Goal: Task Accomplishment & Management: Use online tool/utility

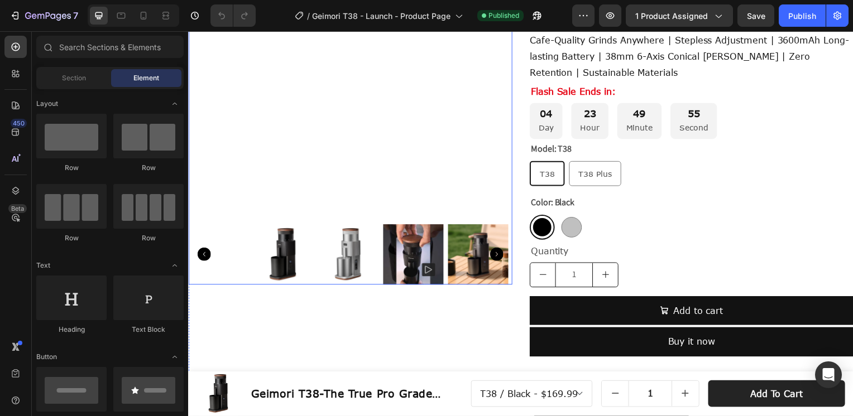
scroll to position [56, 0]
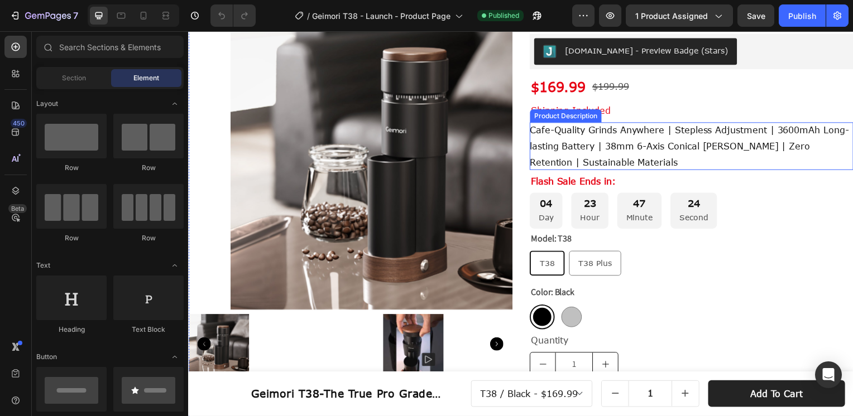
scroll to position [167, 0]
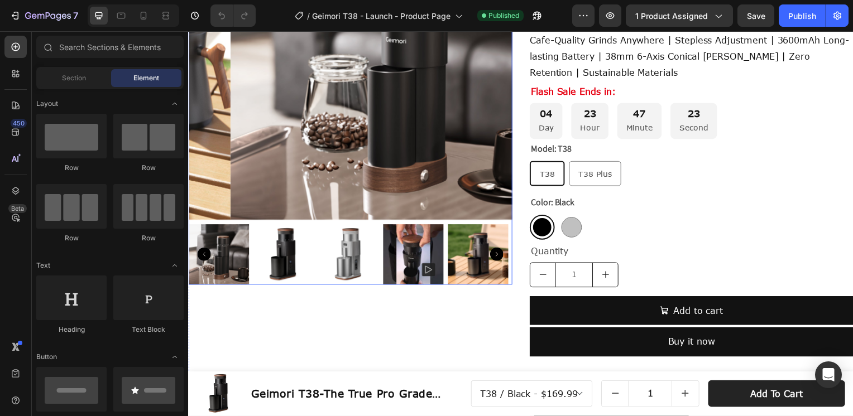
click at [322, 140] on img at bounding box center [393, 59] width 326 height 326
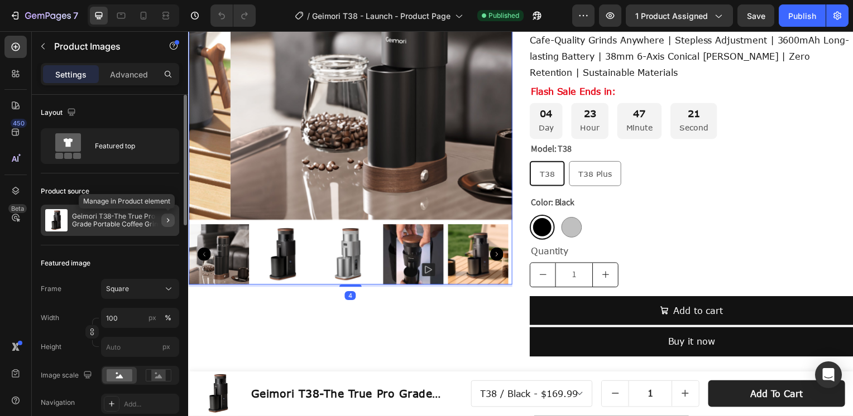
click at [162, 219] on button "button" at bounding box center [167, 220] width 13 height 13
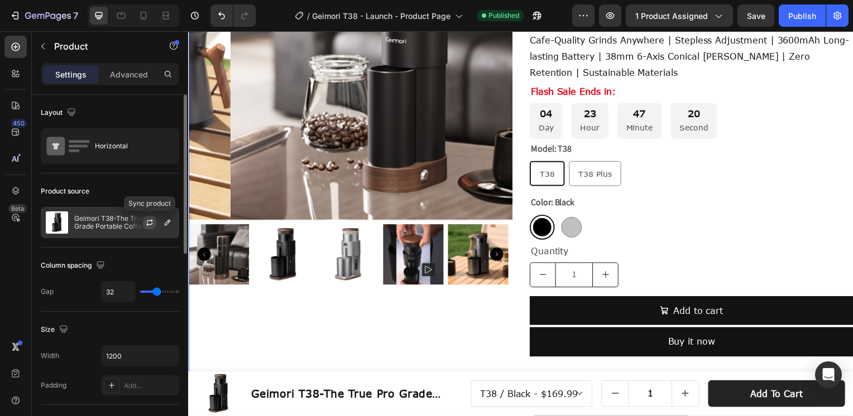
click at [151, 221] on icon "button" at bounding box center [150, 220] width 6 height 3
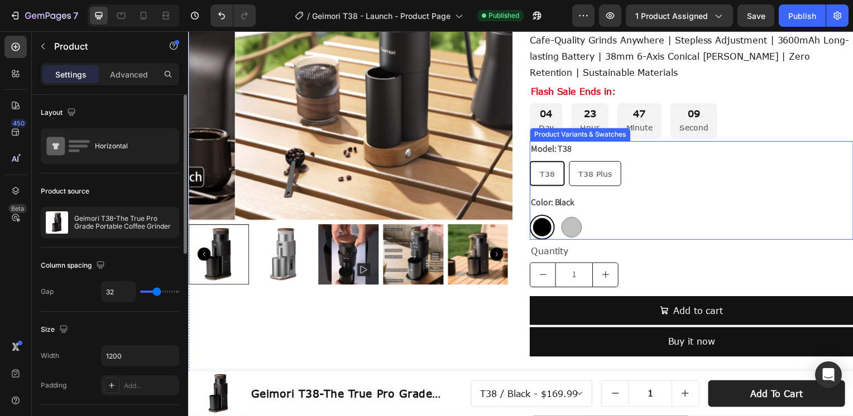
click at [585, 176] on span "T38 Plus" at bounding box center [597, 174] width 33 height 9
click at [571, 162] on input "T38 Plus T38 Plus T38 Plus" at bounding box center [571, 162] width 1 height 1
radio input "true"
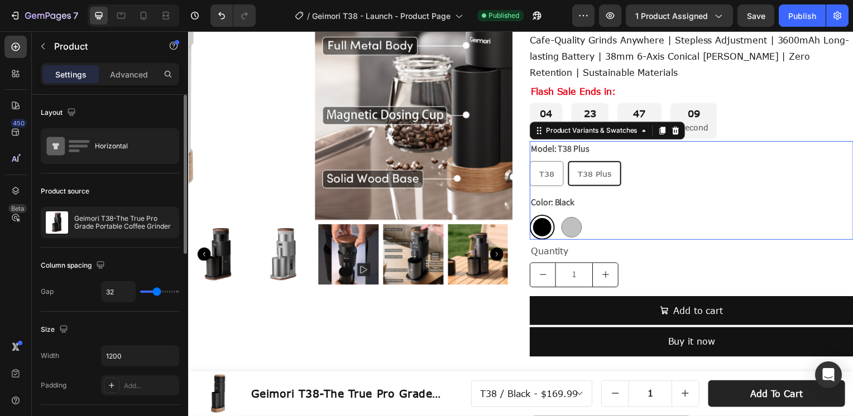
select select "578407432322024357"
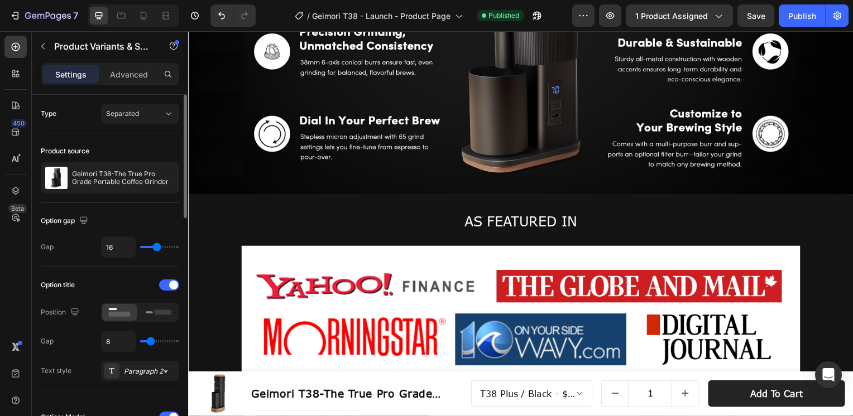
scroll to position [1116, 0]
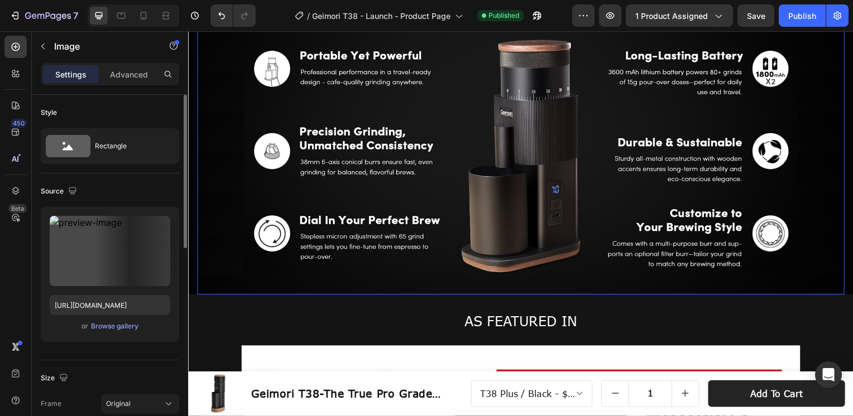
click at [713, 164] on img at bounding box center [523, 126] width 652 height 341
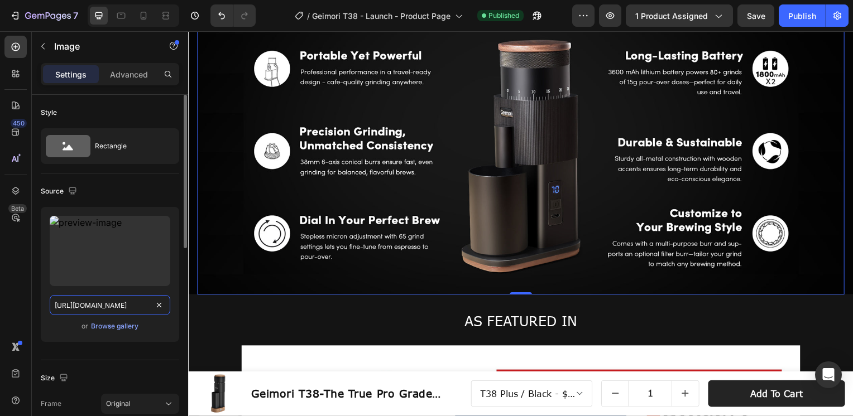
click at [102, 297] on input "https://cdn.shopify.com/s/files/1/0569/8247/0796/files/Geimori_T38_Features-ico…" at bounding box center [110, 305] width 121 height 20
click at [103, 302] on input "https://cdn.shopify.com/s/files/1/0569/8247/0796/files/Geimori_T38_Features-ico…" at bounding box center [110, 305] width 121 height 20
click at [90, 304] on input "https://cdn.shopify.com/s/files/1/0569/8247/0796/files/Geimori_T38_Features-ico…" at bounding box center [110, 305] width 121 height 20
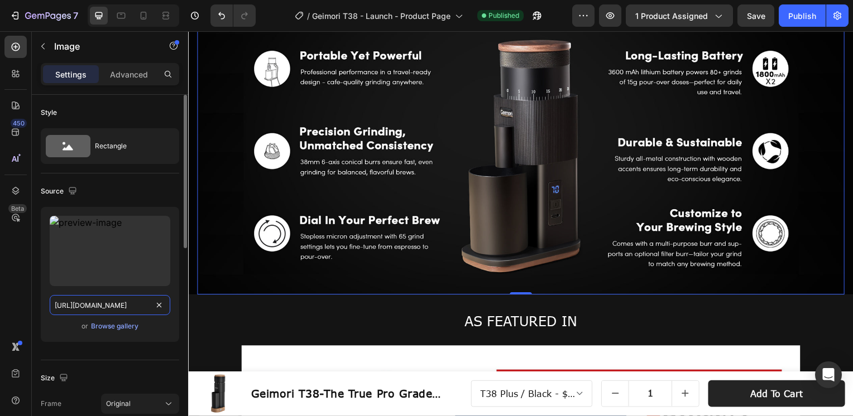
click at [98, 305] on input "https://cdn.shopify.com/s/files/1/0569/8247/0796/files/Geimori_T38_Features-ico…" at bounding box center [110, 305] width 121 height 20
paste input "38-A_2---1464px600px.jpg?v=1758870901"
type input "https://cdn.shopify.com/s/files/1/0569/8247/0796/files/38-A_2---1464px600px.jpg…"
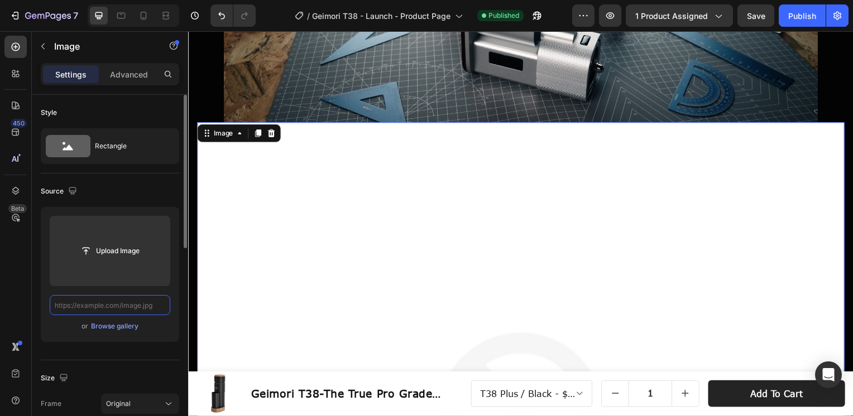
scroll to position [0, 0]
click at [219, 16] on icon "Undo/Redo" at bounding box center [221, 15] width 11 height 11
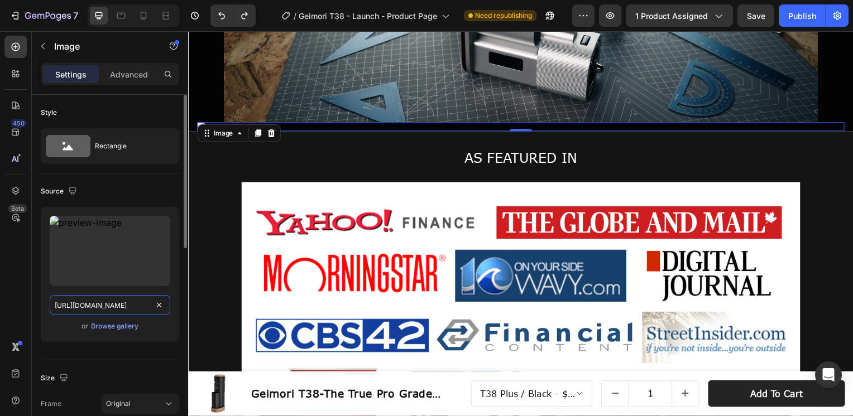
click at [111, 304] on input "https://cdn.shopify.com/s/files/1/0569/8247/0796/files/38-A_2---1464px600px.jpg…" at bounding box center [110, 305] width 121 height 20
paste input "Geimori_T38_Features-1464px600px.jpg?v=1758870983"
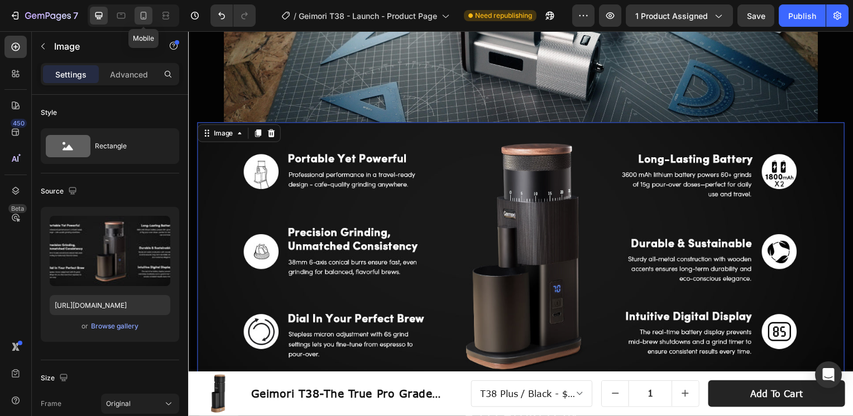
click at [147, 16] on icon at bounding box center [143, 15] width 11 height 11
type input "https://cdn.shopify.com/s/files/1/0569/8247/0796/files/Geimori_T38_Features-ico…"
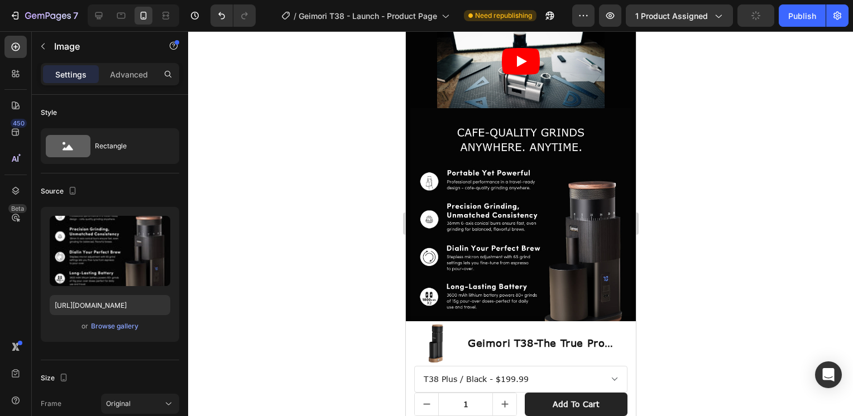
scroll to position [1060, 0]
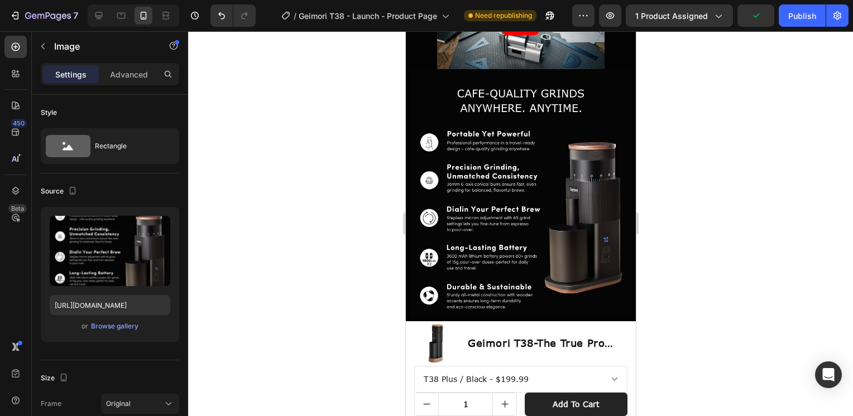
click at [497, 206] on img at bounding box center [520, 207] width 221 height 276
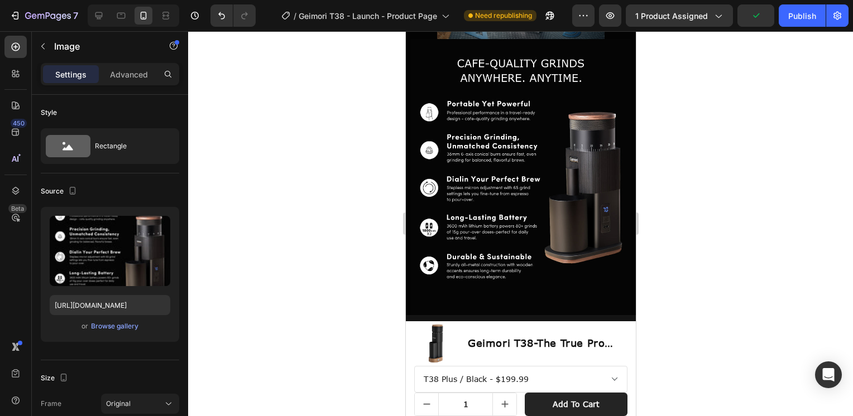
scroll to position [1116, 0]
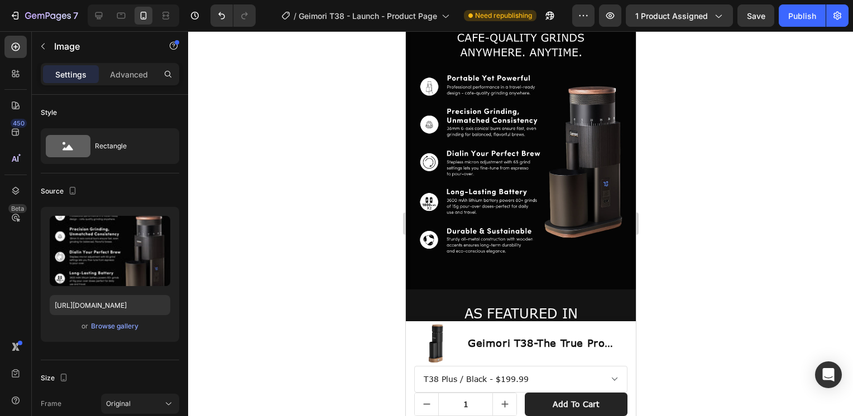
click at [510, 236] on img at bounding box center [520, 151] width 221 height 276
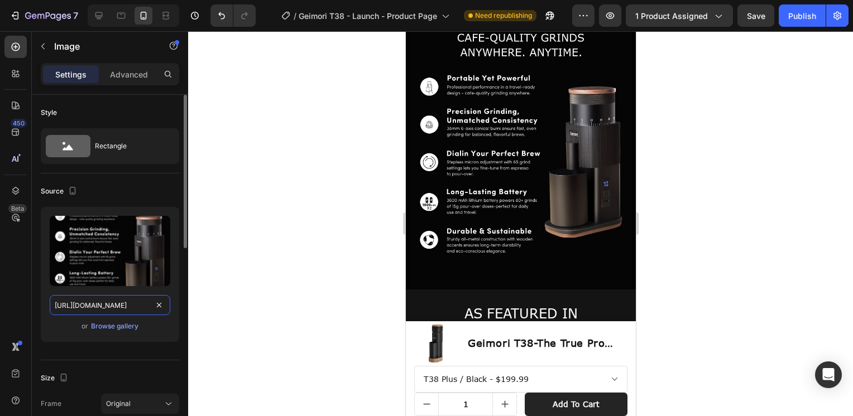
click at [97, 307] on input "https://cdn.shopify.com/s/files/1/0569/8247/0796/files/Geimori_T38_Features-ico…" at bounding box center [110, 305] width 121 height 20
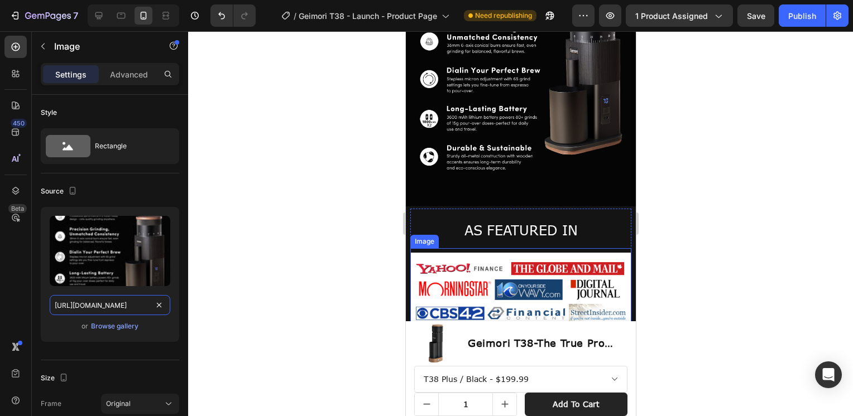
scroll to position [1284, 0]
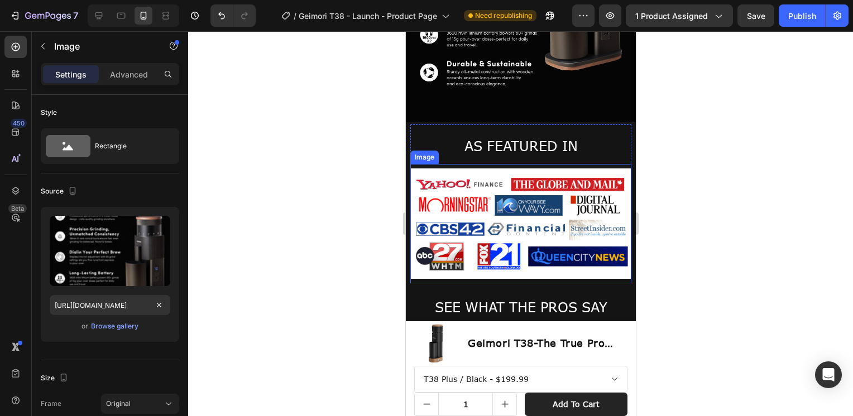
click at [496, 164] on div "Image" at bounding box center [520, 223] width 221 height 119
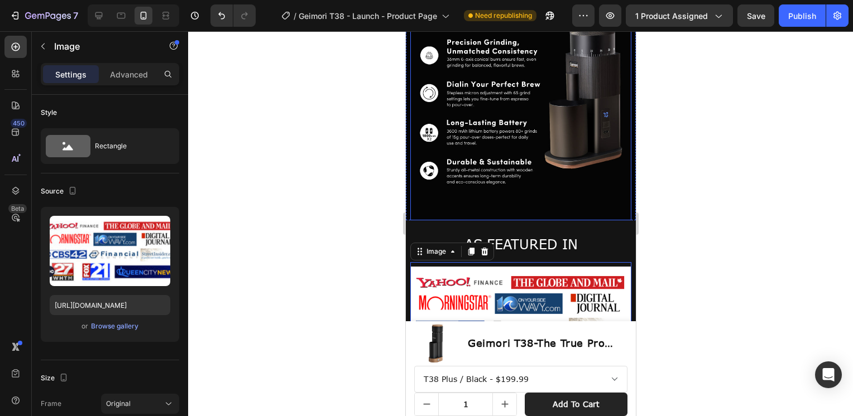
scroll to position [1116, 0]
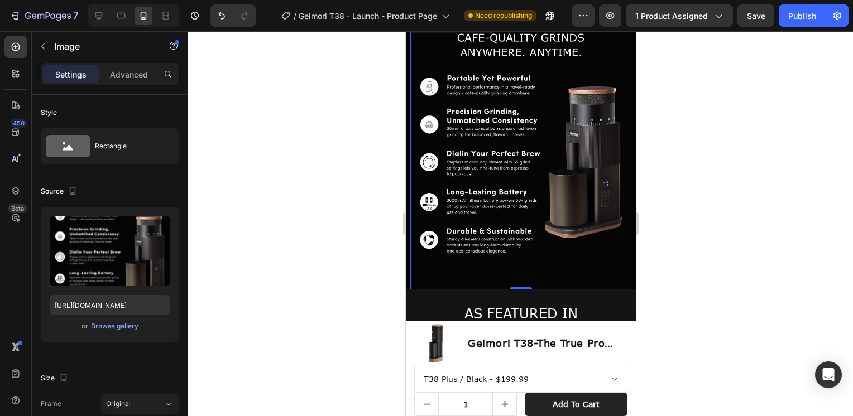
click at [516, 117] on img at bounding box center [520, 151] width 221 height 276
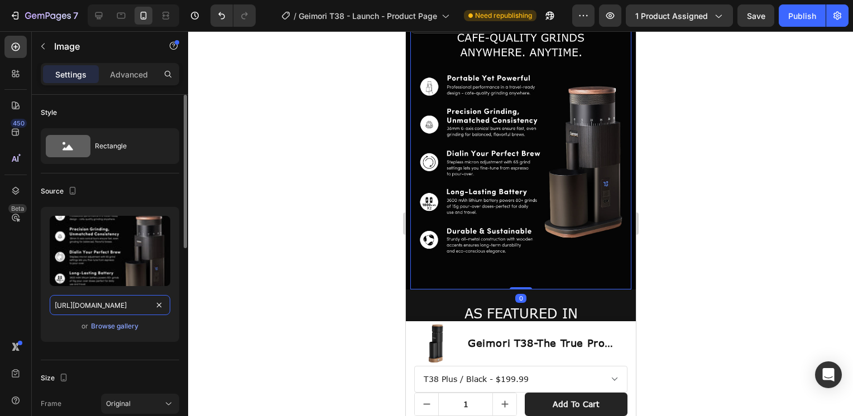
click at [83, 306] on input "https://cdn.shopify.com/s/files/1/0569/8247/0796/files/Geimori_T38_Features-ico…" at bounding box center [110, 305] width 121 height 20
paste input "600px_x_450px.jpg?v=1758870983"
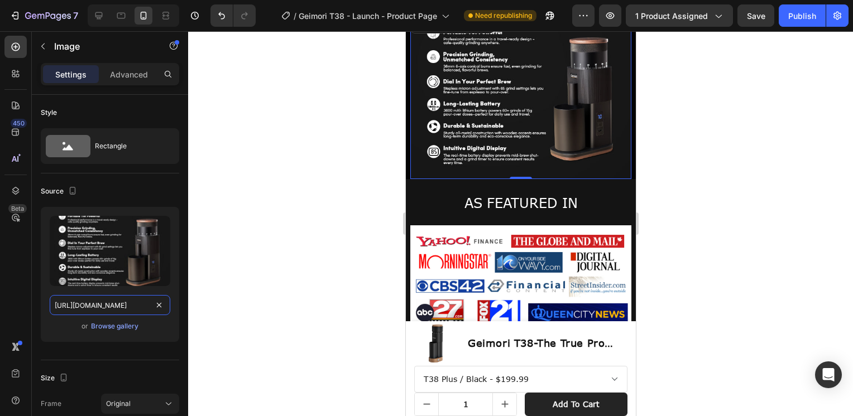
type input "https://cdn.shopify.com/s/files/1/0569/8247/0796/files/Geimori_T38_Features-600…"
click at [694, 175] on div at bounding box center [520, 223] width 665 height 385
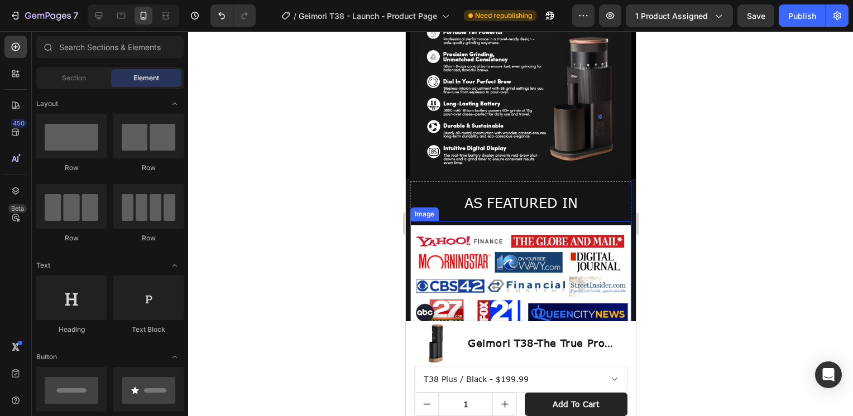
scroll to position [1005, 0]
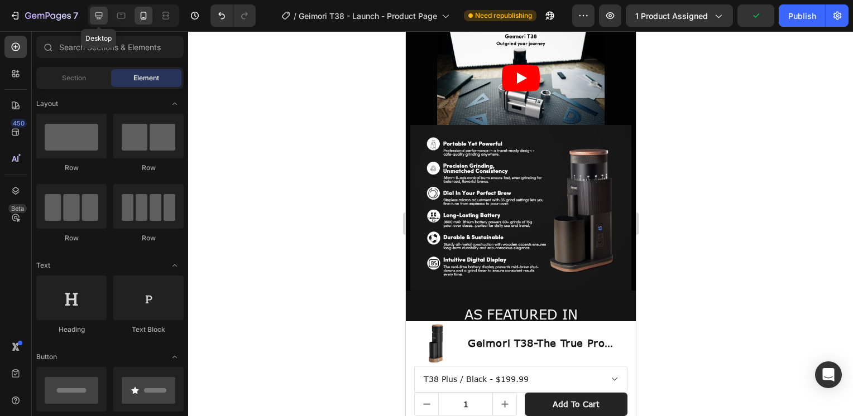
click at [103, 15] on icon at bounding box center [98, 15] width 11 height 11
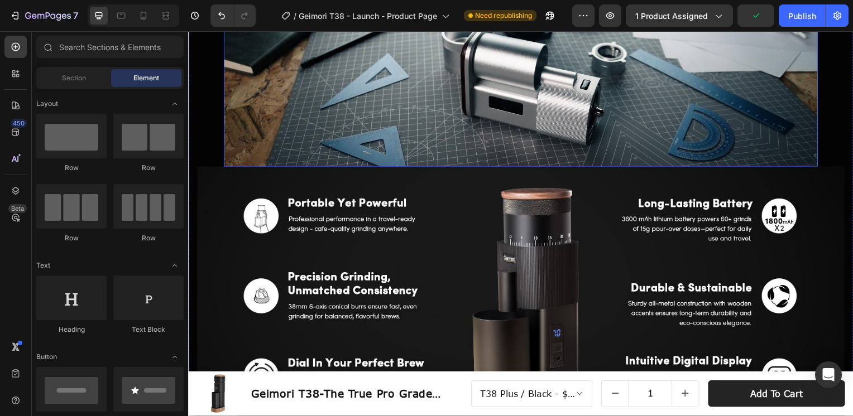
scroll to position [1312, 0]
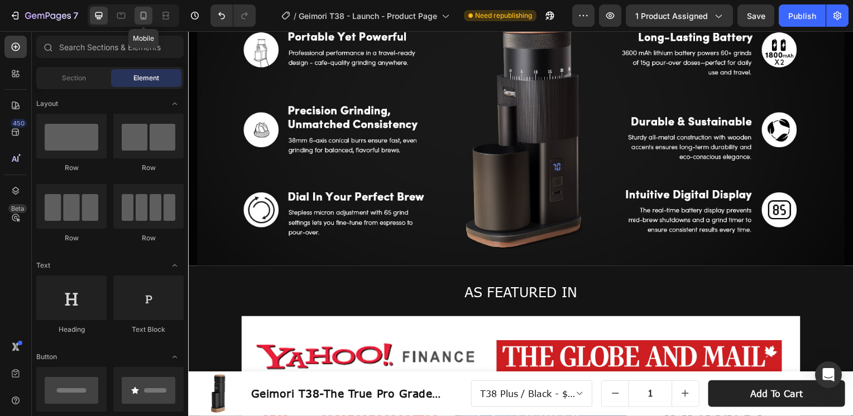
drag, startPoint x: 145, startPoint y: 17, endPoint x: 228, endPoint y: 132, distance: 142.0
click at [145, 17] on icon at bounding box center [143, 15] width 11 height 11
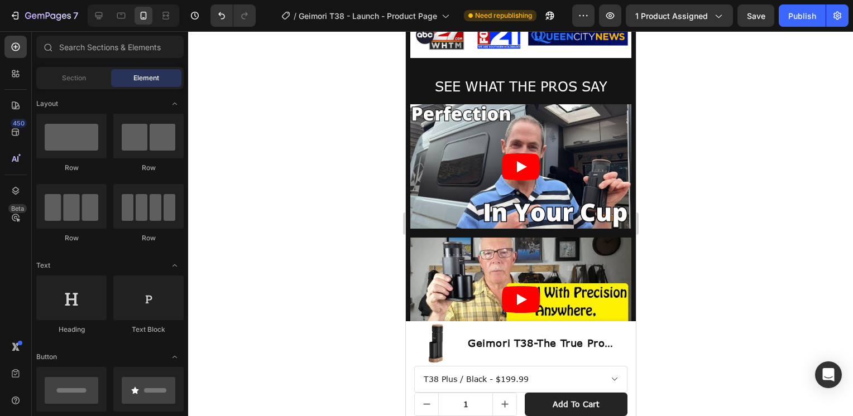
scroll to position [1194, 0]
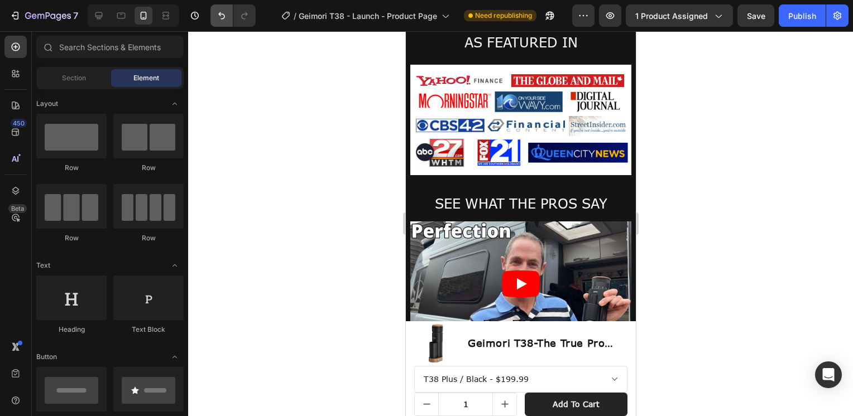
click at [212, 15] on button "Undo/Redo" at bounding box center [221, 15] width 22 height 22
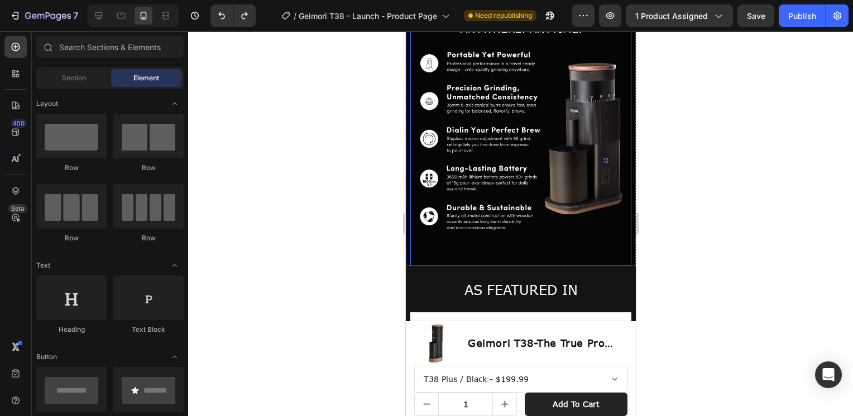
scroll to position [1083, 0]
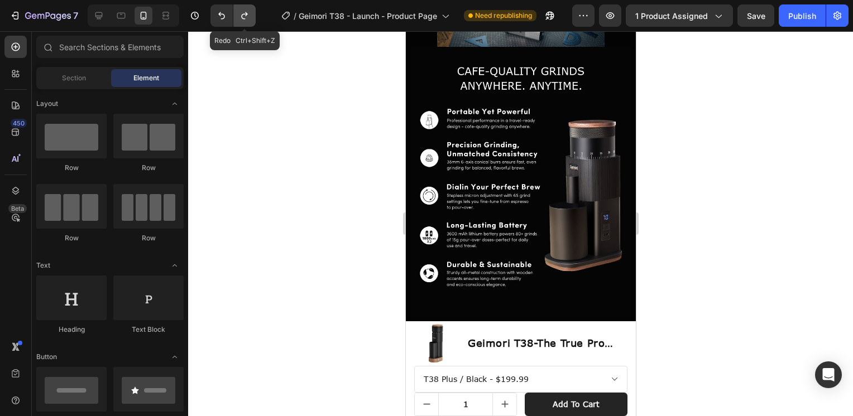
click at [241, 15] on icon "Undo/Redo" at bounding box center [244, 15] width 11 height 11
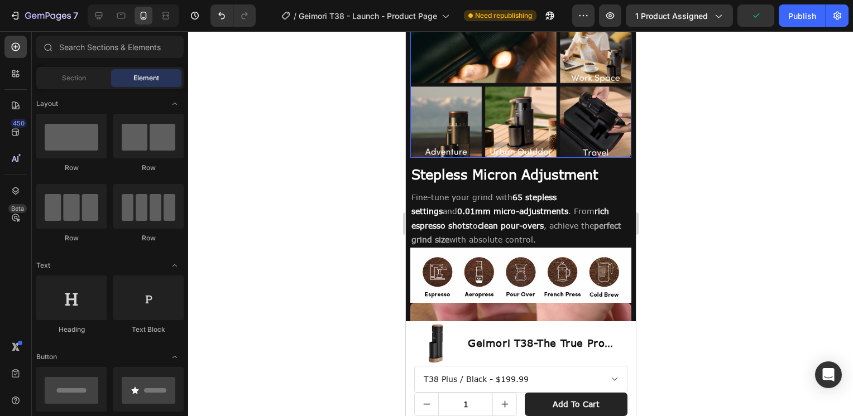
scroll to position [2255, 0]
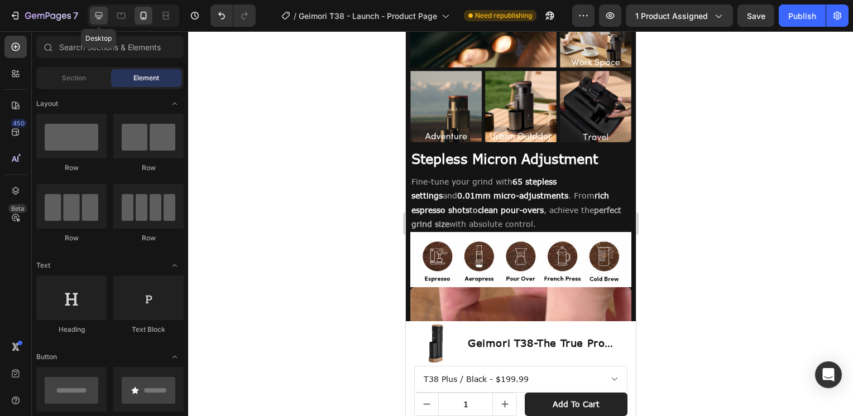
click at [99, 17] on icon at bounding box center [98, 15] width 7 height 7
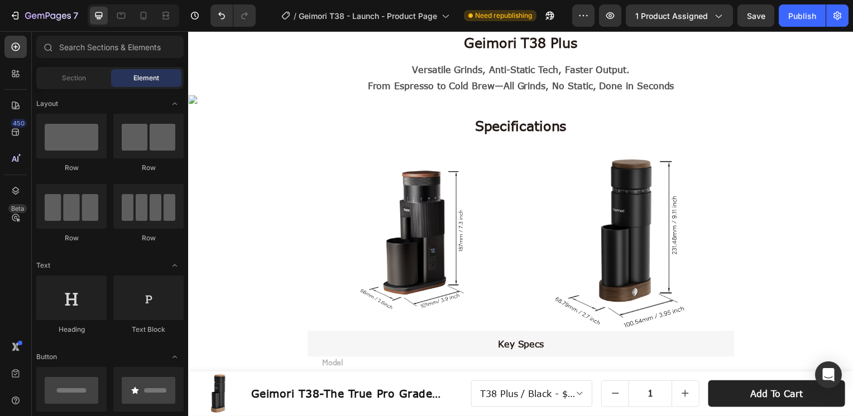
scroll to position [4675, 0]
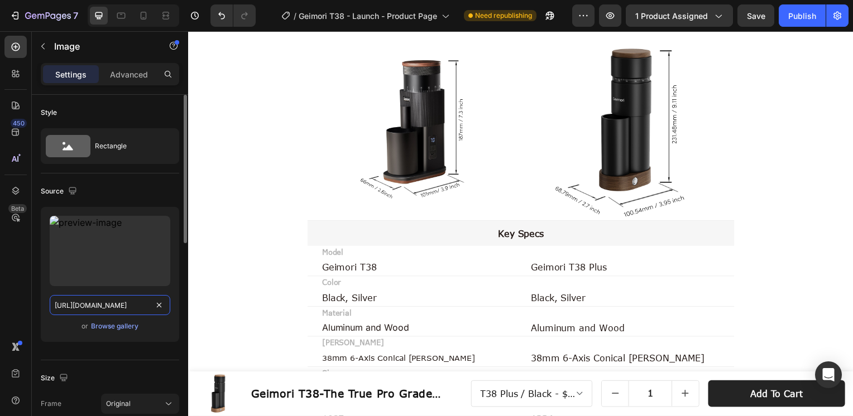
click at [133, 300] on input "https://cdn.shopify.com/s/files/1/0569/8247/0796/files/5-banner-T38_Plus_---192…" at bounding box center [110, 305] width 121 height 20
click at [125, 305] on input "https://cdn.shopify.com/s/files/1/0569/8247/0796/files/5-banner-T38_Plus_---192…" at bounding box center [110, 305] width 121 height 20
drag, startPoint x: 306, startPoint y: 338, endPoint x: 207, endPoint y: 300, distance: 106.3
click at [100, 304] on input "https://cdn.shopify.com/s/files/1/0569/8247/0796/files/5-banner-T38_Plus_---192…" at bounding box center [110, 305] width 121 height 20
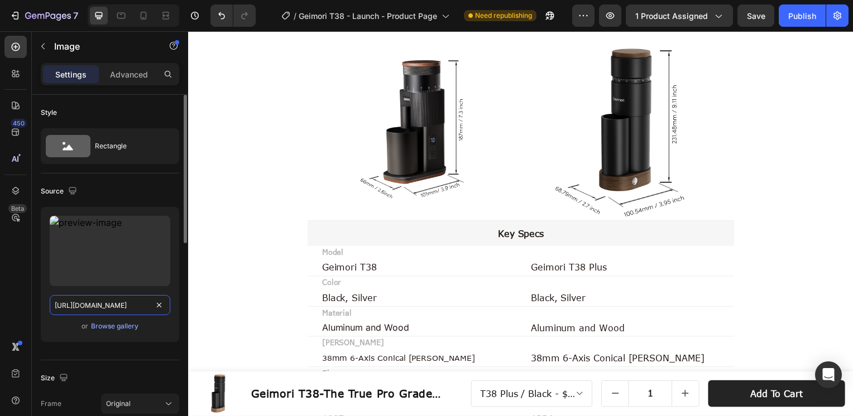
click at [87, 307] on input "https://cdn.shopify.com/s/files/1/0569/8247/0796/files/5-banner-T38_Plus_---192…" at bounding box center [110, 305] width 121 height 20
click at [80, 303] on input "https://cdn.shopify.com/s/files/1/0569/8247/0796/files/5-banner-T38_Plus_---192…" at bounding box center [110, 305] width 121 height 20
click at [85, 304] on input "https://cdn.shopify.com/s/files/1/0569/8247/0796/files/5-banner-T38_Plus_---192…" at bounding box center [110, 305] width 121 height 20
click at [84, 305] on input "https://cdn.shopify.com/s/files/1/0569/8247/0796/files/5-banner-T38_Plus_---192…" at bounding box center [110, 305] width 121 height 20
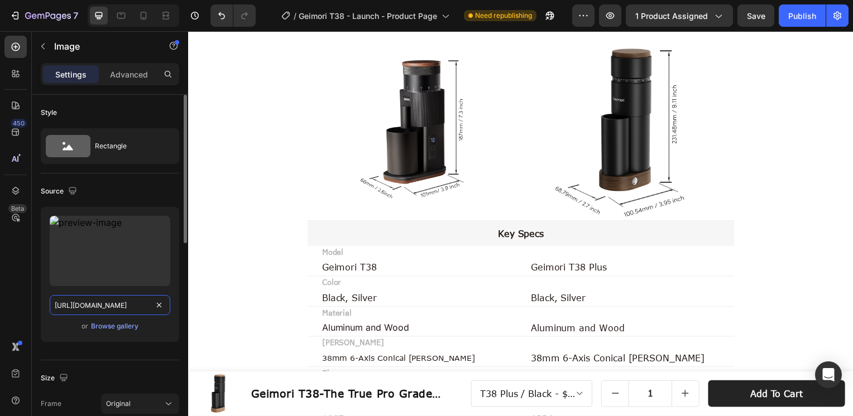
drag, startPoint x: 106, startPoint y: 303, endPoint x: 135, endPoint y: 303, distance: 28.5
click at [135, 303] on input "https://cdn.shopify.com/s/files/1/0569/8247/0796/files/5-banner-T38_Plus_---192…" at bounding box center [110, 305] width 121 height 20
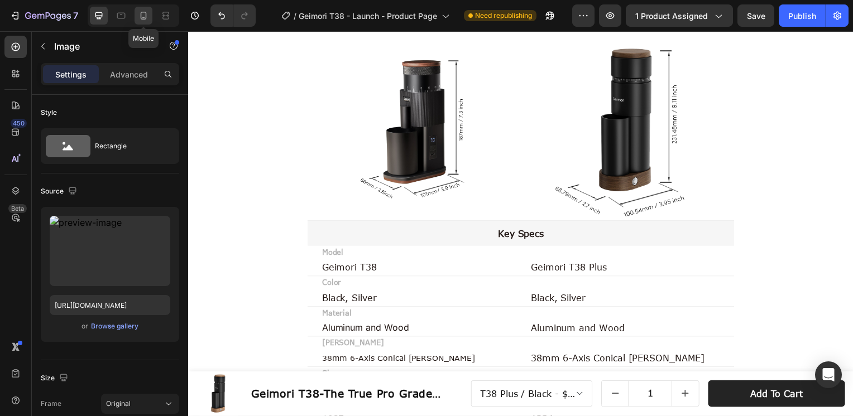
click at [150, 12] on div at bounding box center [144, 16] width 18 height 18
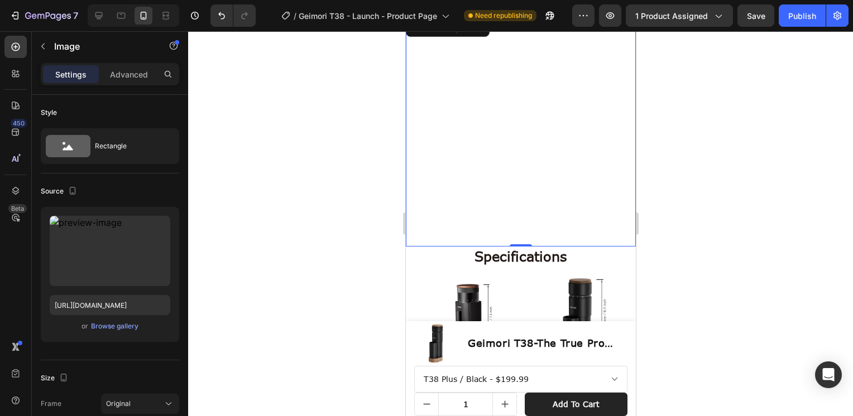
scroll to position [4594, 0]
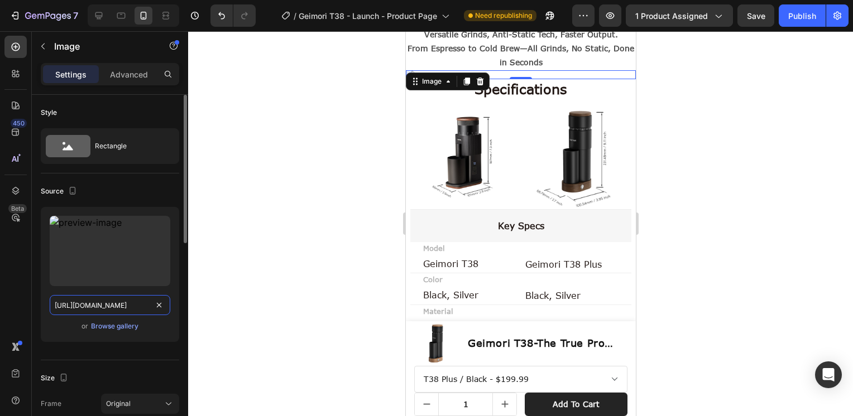
click at [93, 308] on input "https://cdn.shopify.com/s/files/1/0569/8247/0796/files/5-banner-T38_Plus_---192…" at bounding box center [110, 305] width 121 height 20
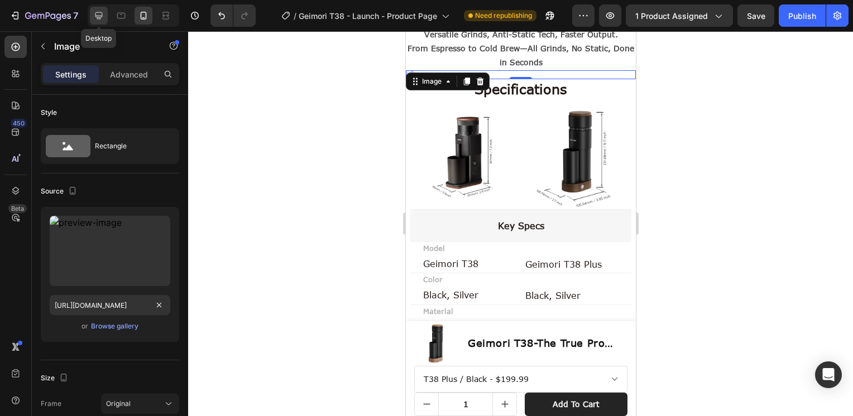
click at [97, 15] on icon at bounding box center [98, 15] width 11 height 11
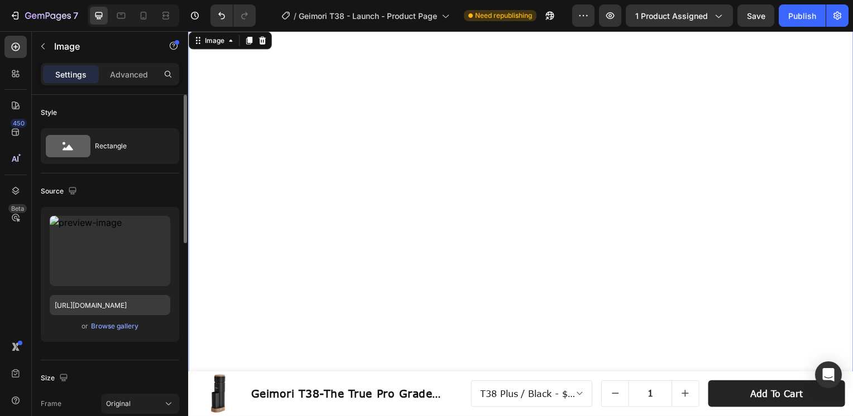
scroll to position [4756, 0]
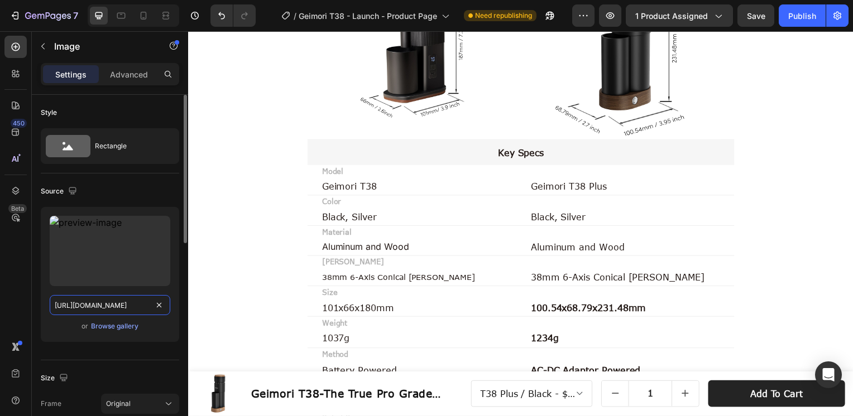
click at [104, 302] on input "https://cdn.shopify.com/s/files/1/0569/8247/0796/files/5-banner-T38_Plus_---192…" at bounding box center [110, 305] width 121 height 20
paste input "Geimori_T38_Plus_Banner-1920X1080px.jpg?v=1758871196"
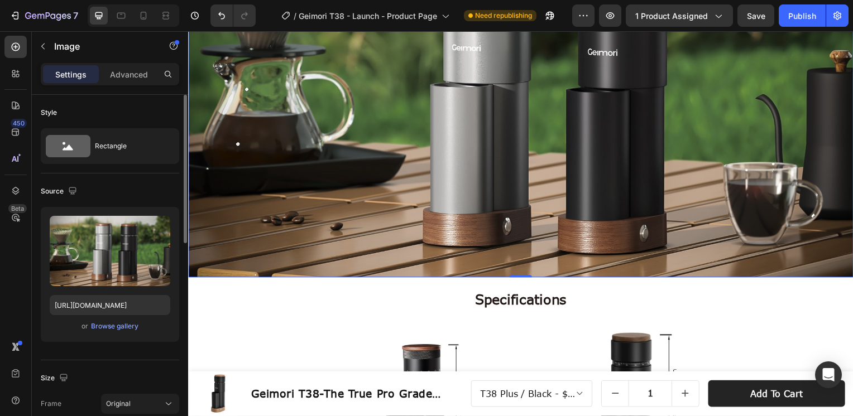
scroll to position [0, 0]
click at [54, 319] on div "Upload Image https://cdn.shopify.com/s/files/1/0569/8247/0796/files/Geimori_T38…" at bounding box center [110, 274] width 138 height 135
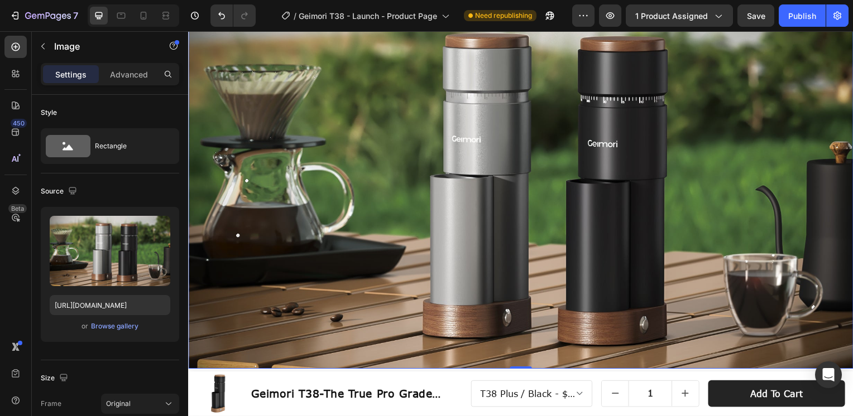
scroll to position [4645, 0]
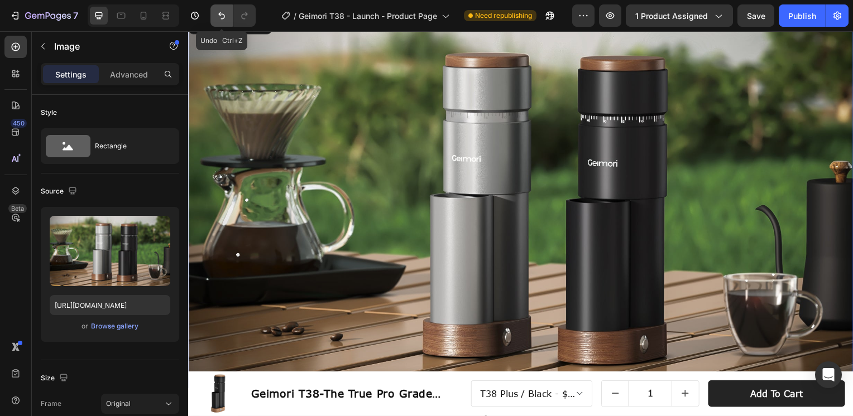
click at [223, 10] on icon "Undo/Redo" at bounding box center [221, 15] width 11 height 11
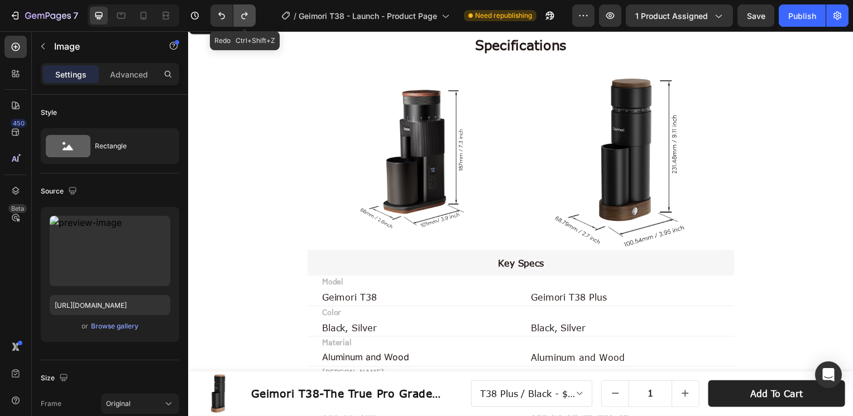
click at [243, 19] on icon "Undo/Redo" at bounding box center [244, 15] width 6 height 7
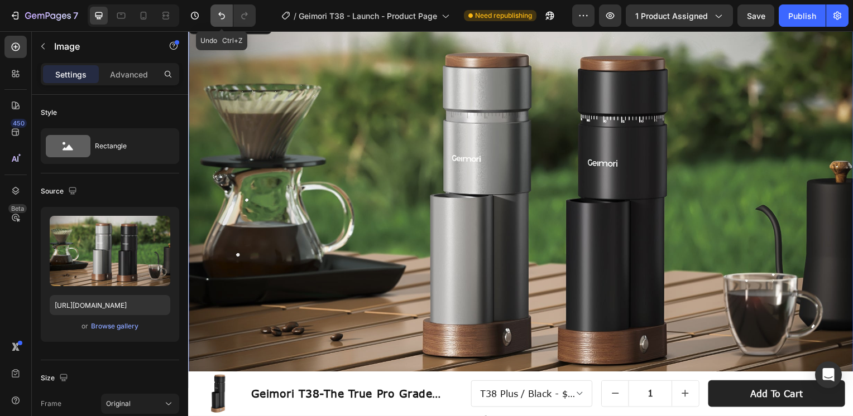
click at [221, 11] on icon "Undo/Redo" at bounding box center [221, 15] width 11 height 11
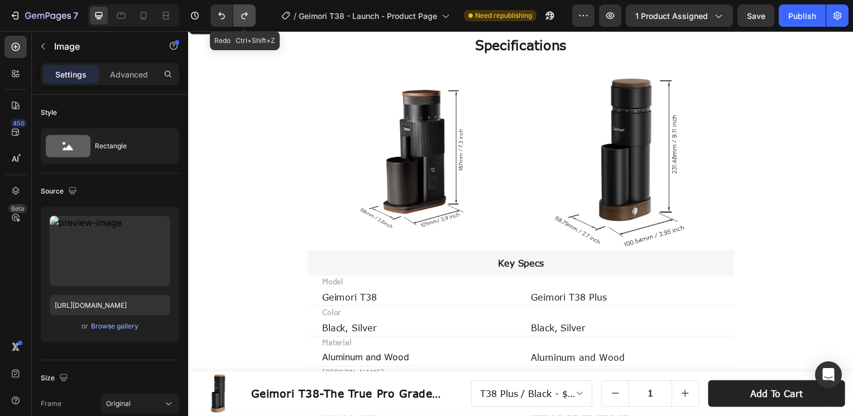
click at [241, 19] on icon "Undo/Redo" at bounding box center [244, 15] width 11 height 11
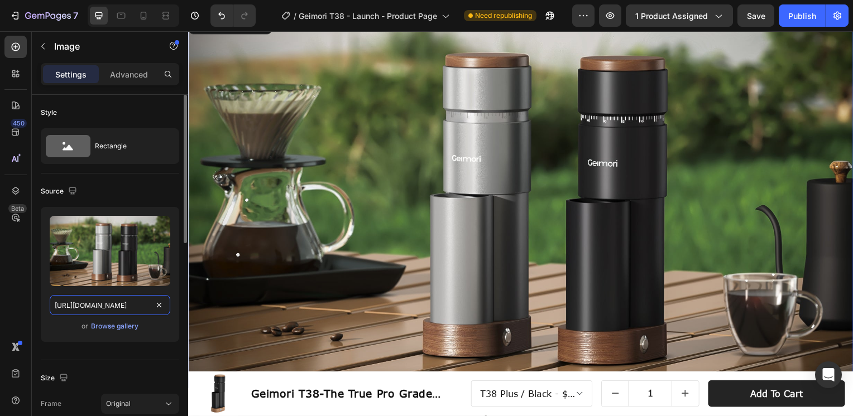
click at [88, 306] on input "https://cdn.shopify.com/s/files/1/0569/8247/0796/files/Geimori_T38_Plus_Banner-…" at bounding box center [110, 305] width 121 height 20
click at [76, 329] on div "or Browse gallery" at bounding box center [110, 326] width 121 height 13
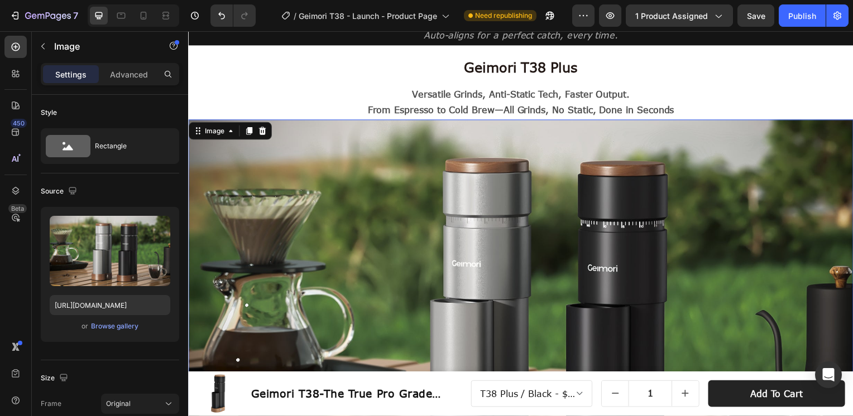
scroll to position [4477, 0]
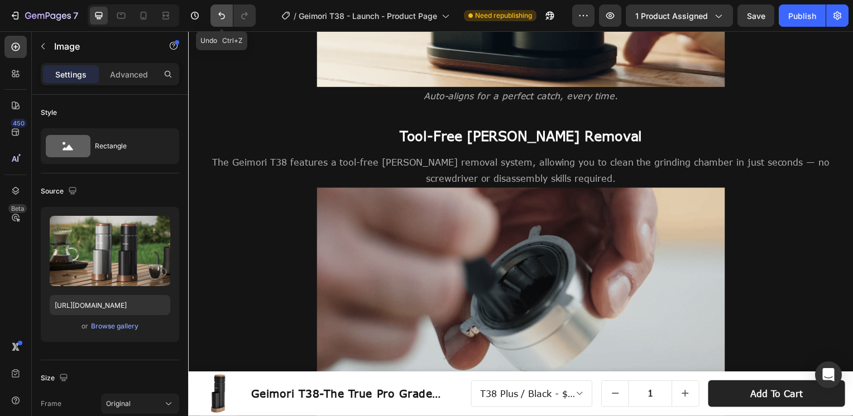
click at [213, 20] on button "Undo/Redo" at bounding box center [221, 15] width 22 height 22
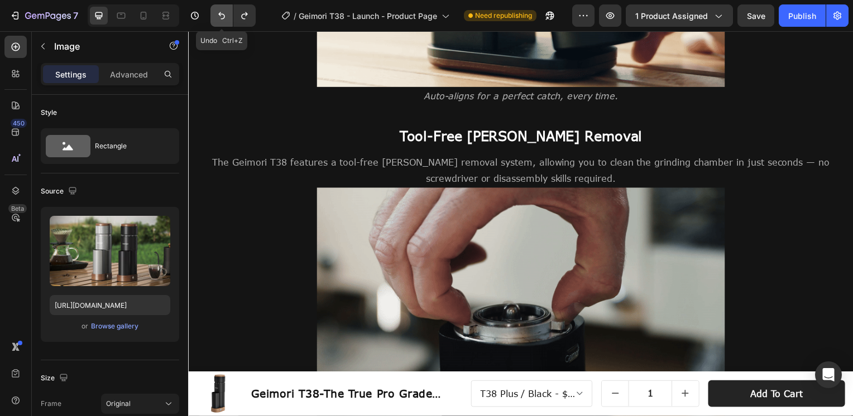
click at [213, 20] on button "Undo/Redo" at bounding box center [221, 15] width 22 height 22
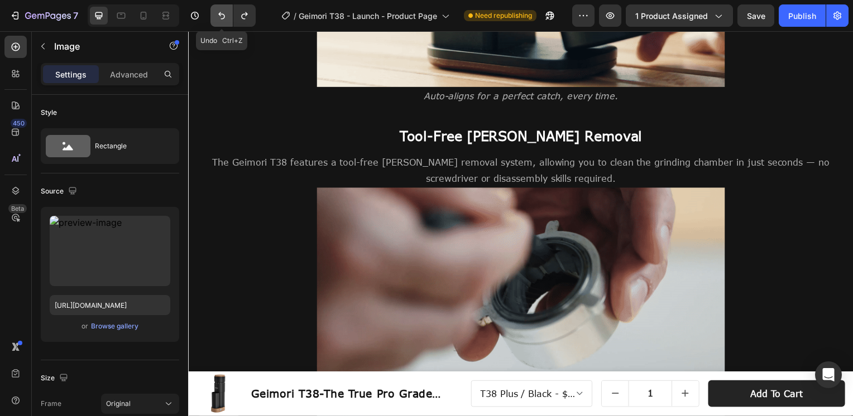
click at [213, 20] on button "Undo/Redo" at bounding box center [221, 15] width 22 height 22
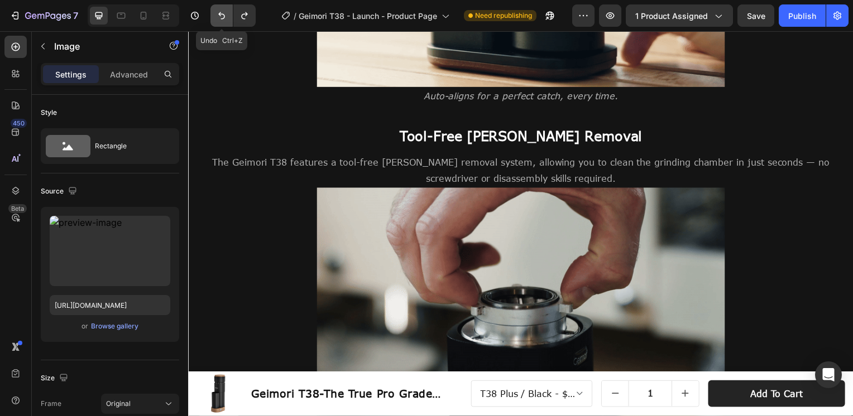
click at [213, 20] on button "Undo/Redo" at bounding box center [221, 15] width 22 height 22
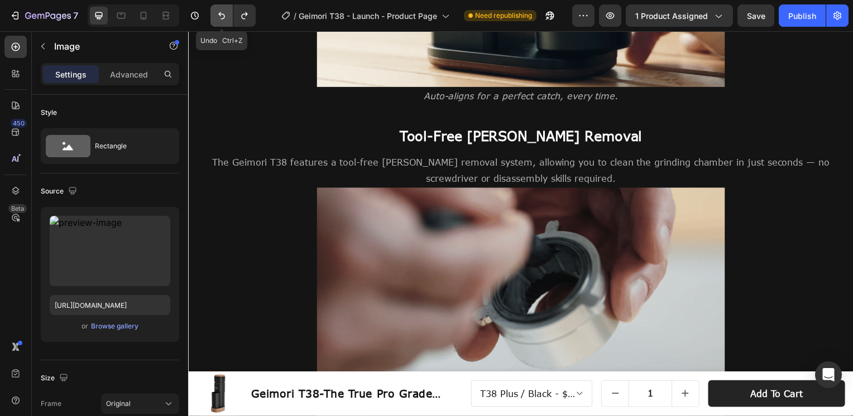
click at [213, 20] on button "Undo/Redo" at bounding box center [221, 15] width 22 height 22
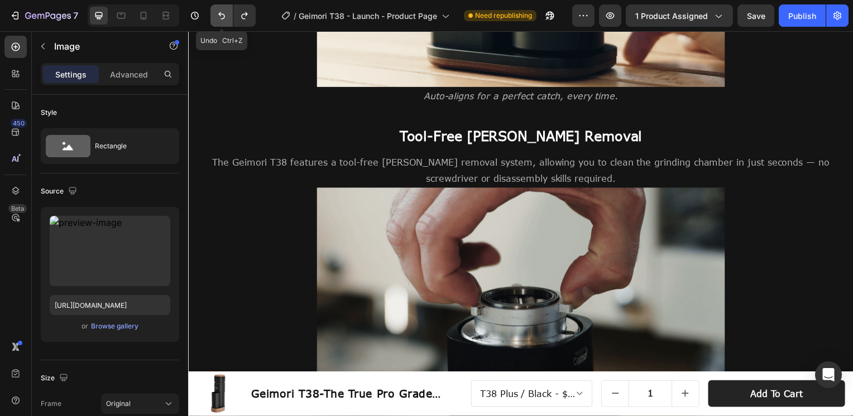
click at [213, 20] on button "Undo/Redo" at bounding box center [221, 15] width 22 height 22
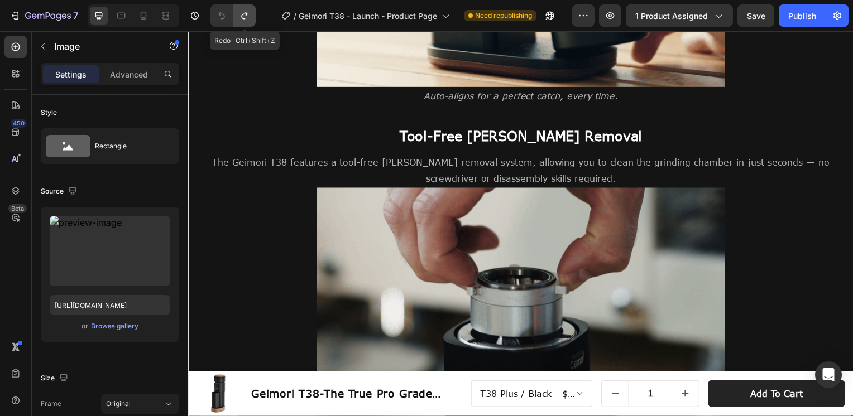
click at [242, 18] on icon "Undo/Redo" at bounding box center [244, 15] width 6 height 7
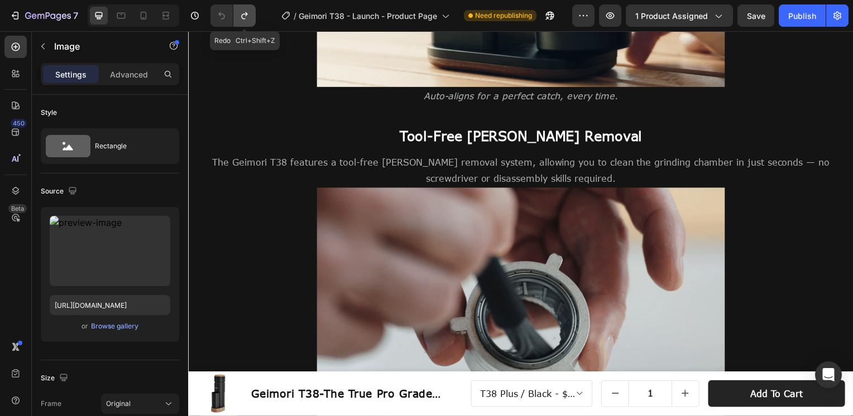
click at [242, 18] on icon "Undo/Redo" at bounding box center [244, 15] width 6 height 7
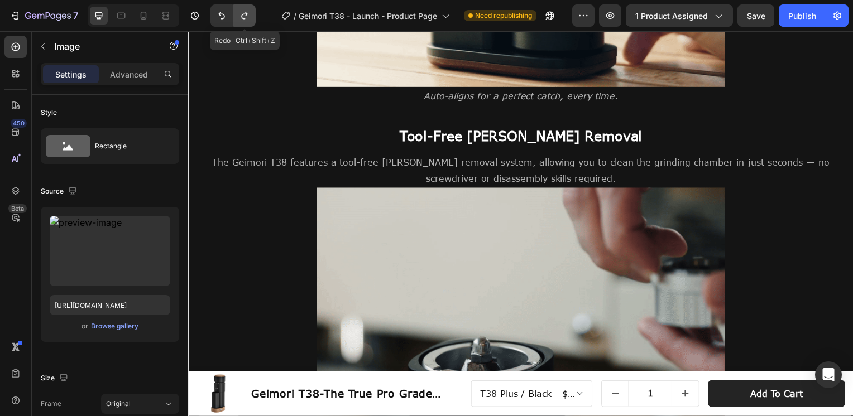
click at [242, 18] on icon "Undo/Redo" at bounding box center [244, 15] width 6 height 7
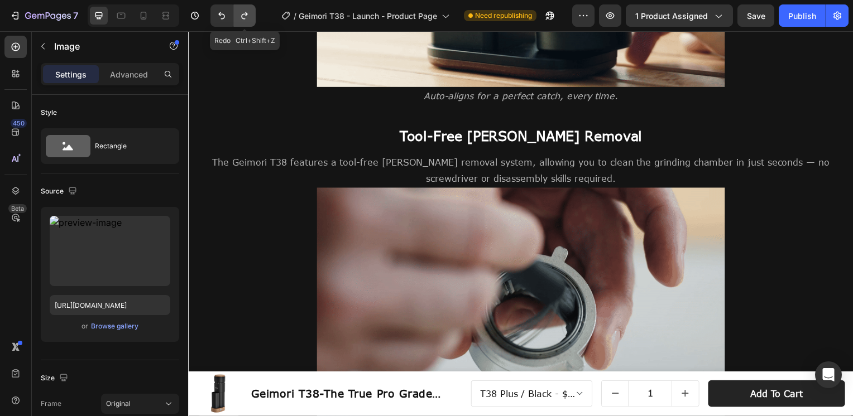
click at [242, 18] on icon "Undo/Redo" at bounding box center [244, 15] width 6 height 7
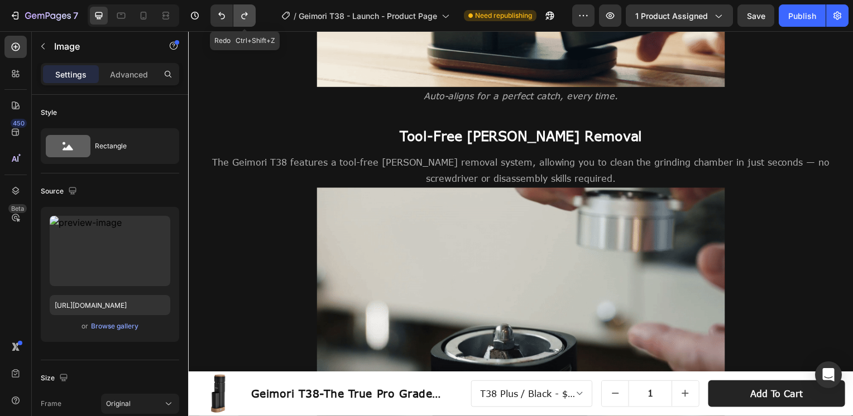
click at [242, 18] on icon "Undo/Redo" at bounding box center [244, 15] width 6 height 7
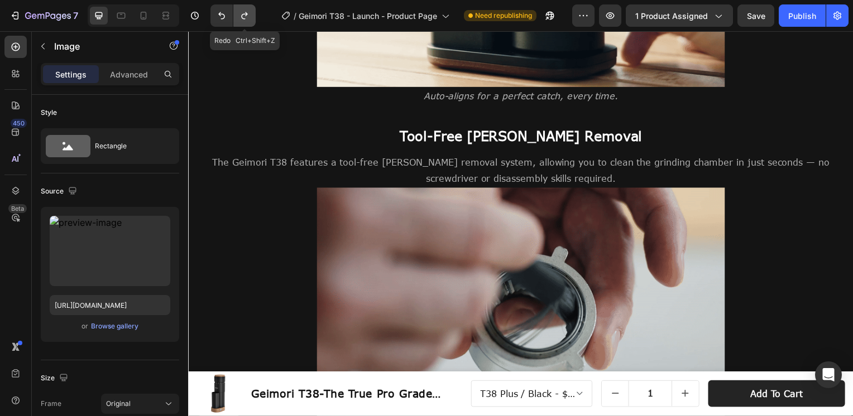
type input "https://cdn.shopify.com/s/files/1/0569/8247/0796/files/Geimori_T38_Plus_Banner-…"
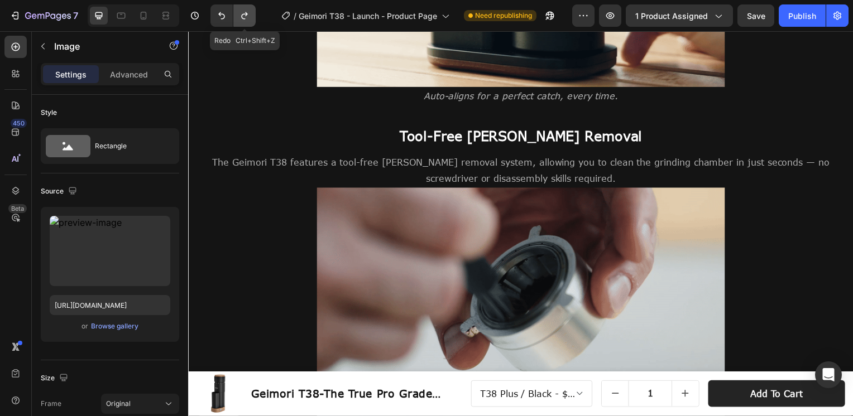
click at [242, 18] on icon "Undo/Redo" at bounding box center [244, 15] width 6 height 7
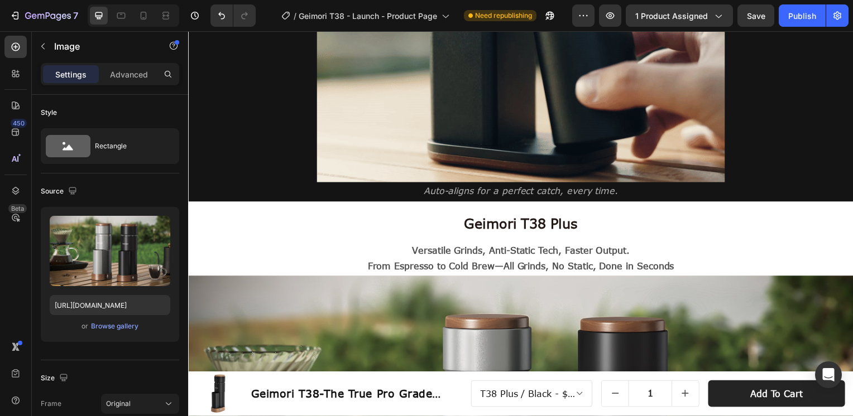
scroll to position [4533, 0]
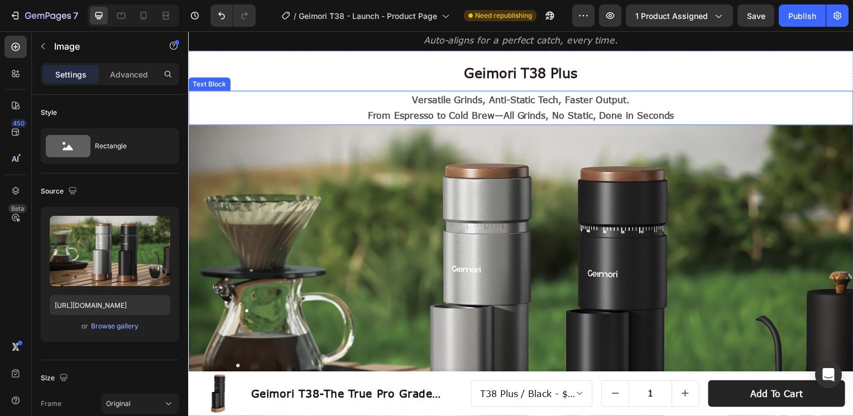
click at [256, 88] on h2 "Geimori T38 Plus" at bounding box center [523, 71] width 670 height 40
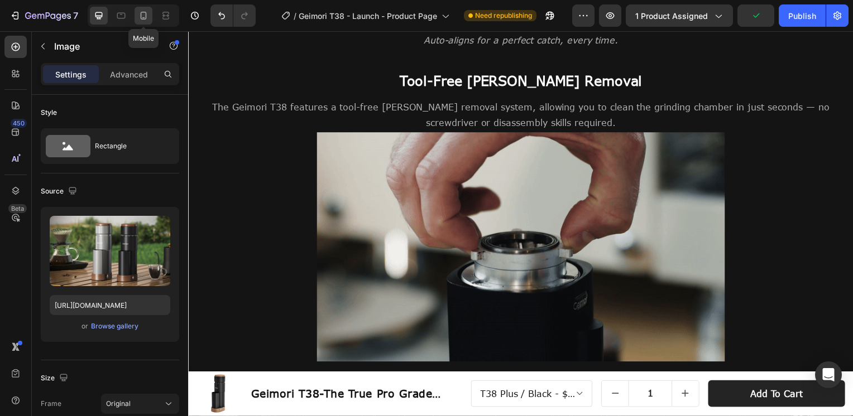
click at [150, 15] on div at bounding box center [144, 16] width 18 height 18
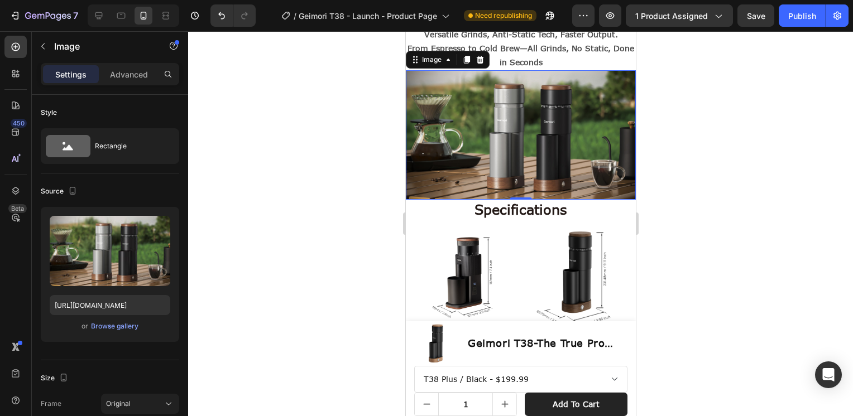
scroll to position [4144, 0]
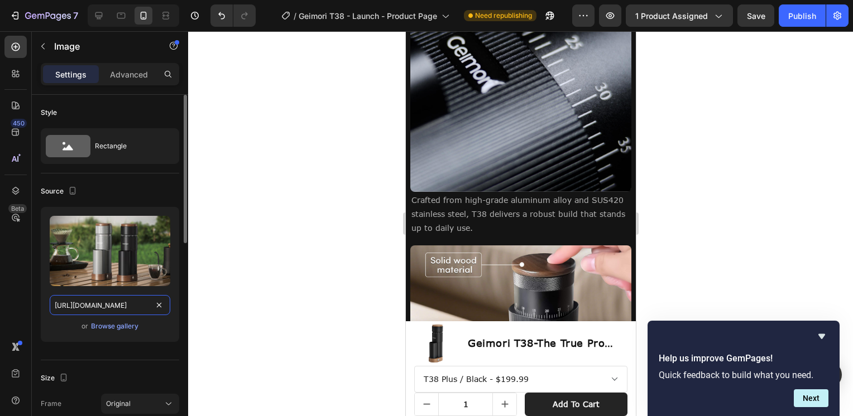
click at [107, 305] on input "https://cdn.shopify.com/s/files/1/0569/8247/0796/files/Geimori_T38_Plus_Banner-…" at bounding box center [110, 305] width 121 height 20
paste input "453"
type input "https://cdn.shopify.com/s/files/1/0569/8247/0796/files/Geimori_T38_Plus_Banner-…"
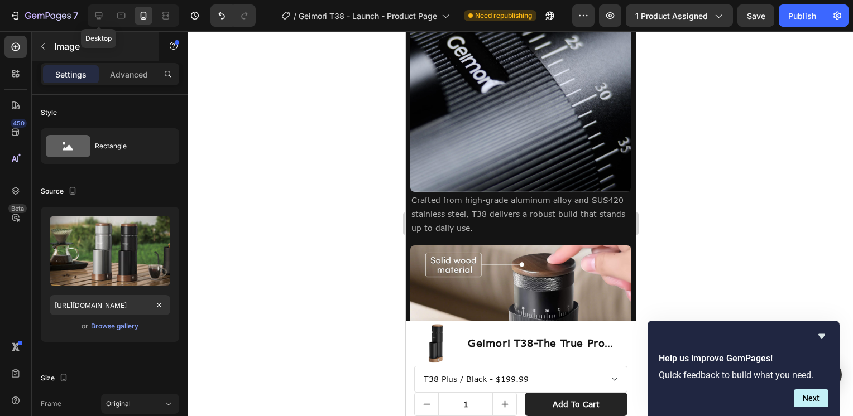
scroll to position [0, 0]
drag, startPoint x: 105, startPoint y: 12, endPoint x: 154, endPoint y: 56, distance: 66.0
click at [105, 12] on div at bounding box center [99, 16] width 18 height 18
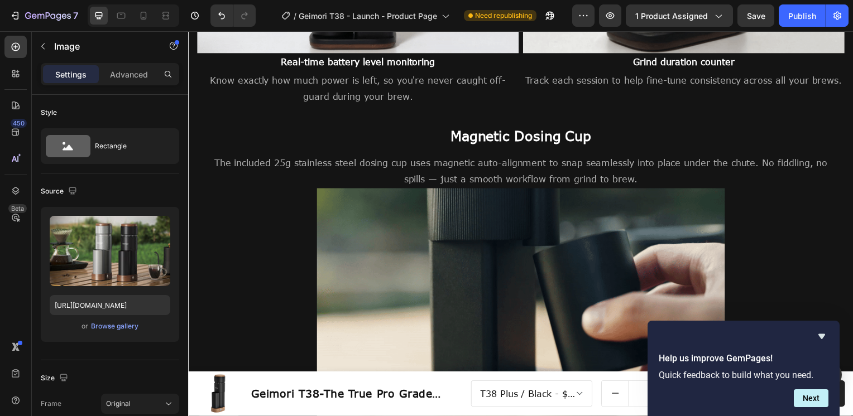
scroll to position [4350, 0]
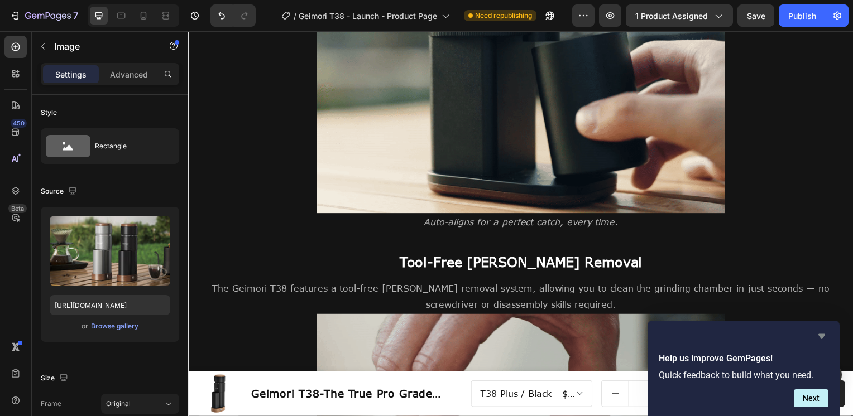
drag, startPoint x: 824, startPoint y: 332, endPoint x: 496, endPoint y: 284, distance: 331.7
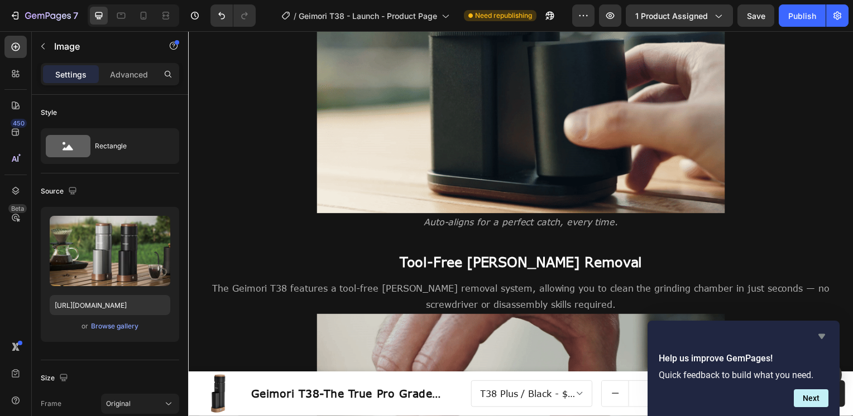
click at [824, 332] on icon "Hide survey" at bounding box center [821, 336] width 13 height 13
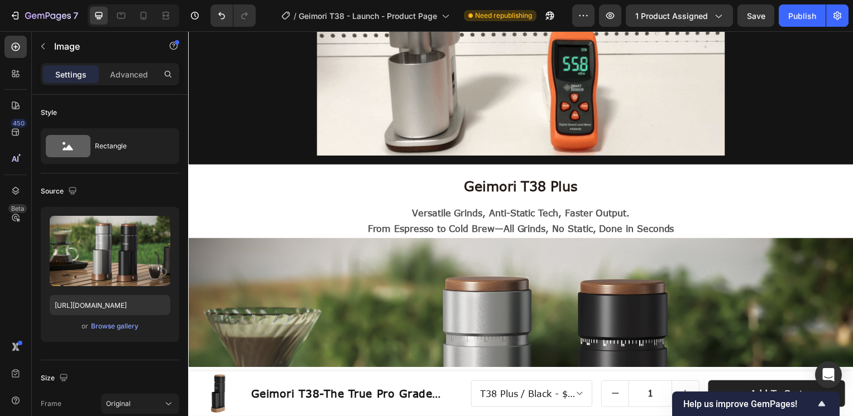
scroll to position [5131, 0]
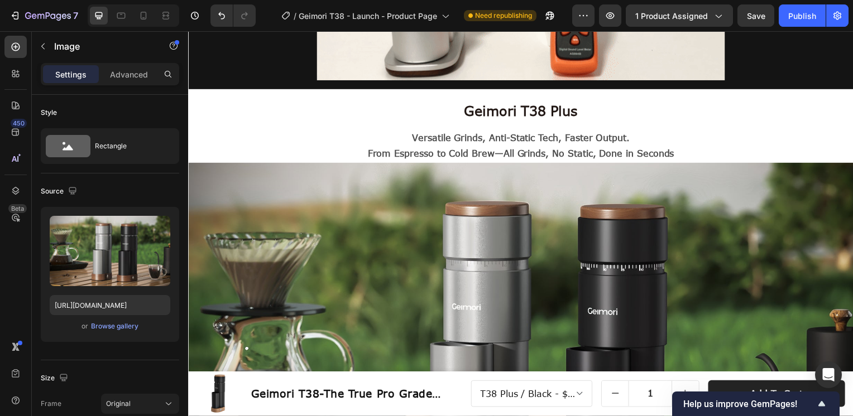
click at [467, 213] on img at bounding box center [523, 352] width 670 height 377
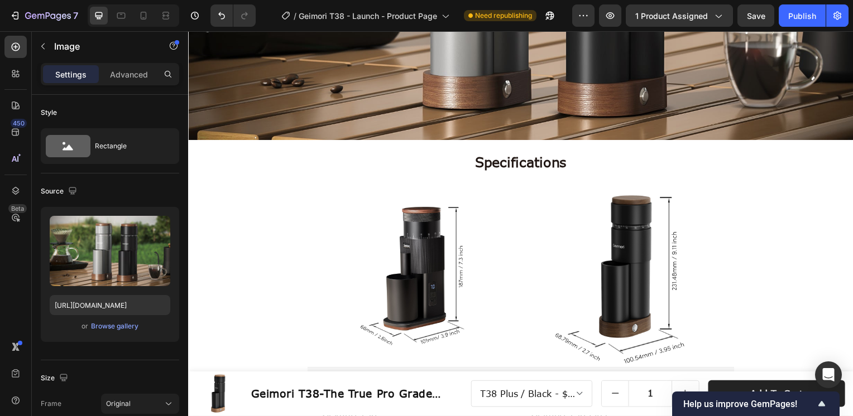
scroll to position [5578, 0]
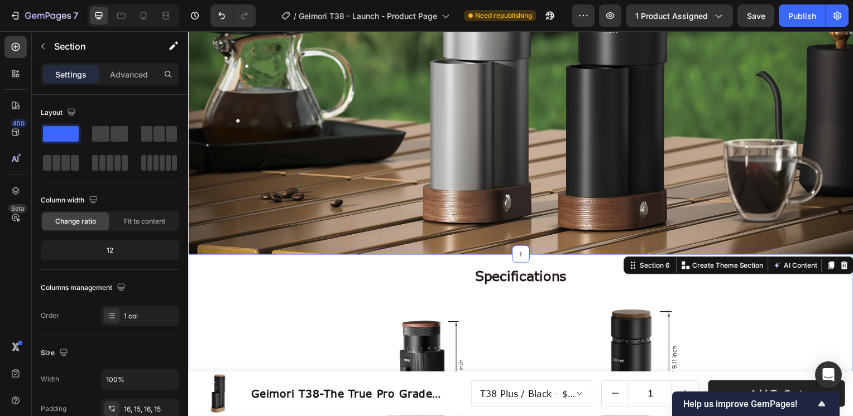
scroll to position [5354, 0]
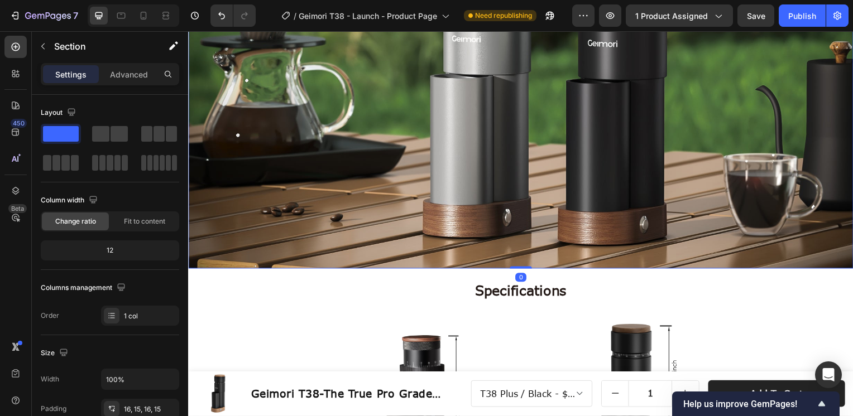
click at [299, 152] on img at bounding box center [523, 82] width 670 height 377
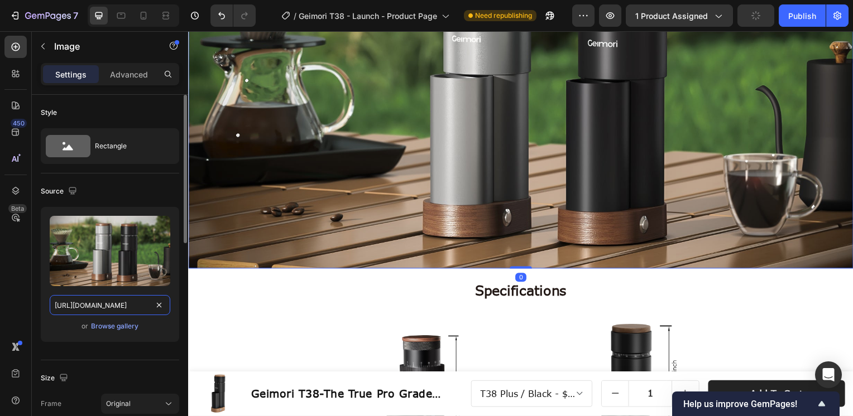
click at [87, 305] on input "https://cdn.shopify.com/s/files/1/0569/8247/0796/files/Geimori_T38_Plus_Banner-…" at bounding box center [110, 305] width 121 height 20
paste input "453"
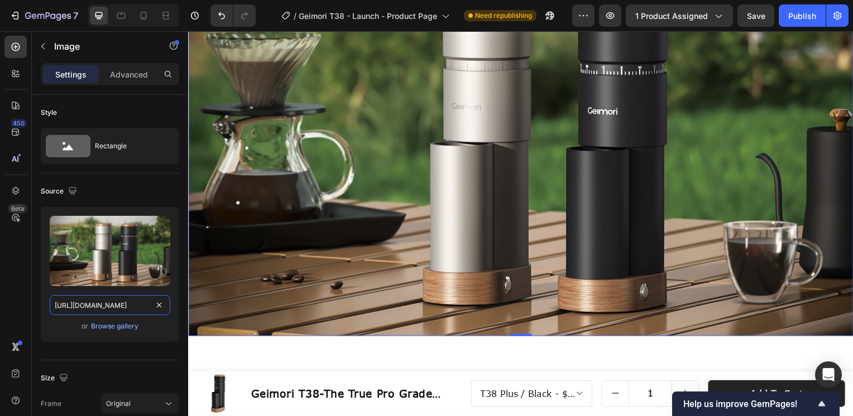
scroll to position [5187, 0]
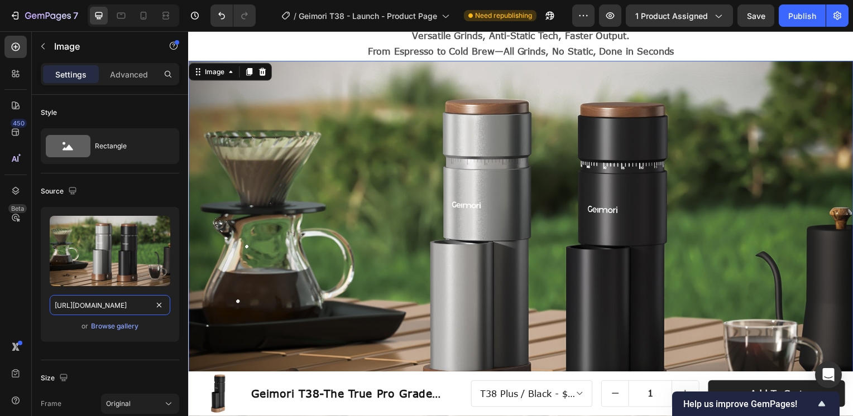
paste input "https://cdn.shopify.com/s/files/1/0569/8247/0796/files/Geimori_T38_Plus_Banner-…"
click at [143, 17] on icon at bounding box center [143, 17] width 3 height 1
type input "https://cdn.shopify.com/s/files/1/0569/8247/0796/files/Geimori_T38_Plus_Banner-…"
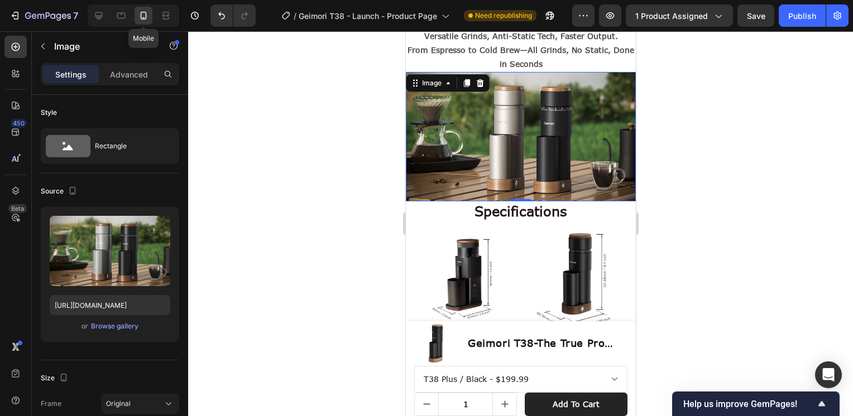
scroll to position [5184, 0]
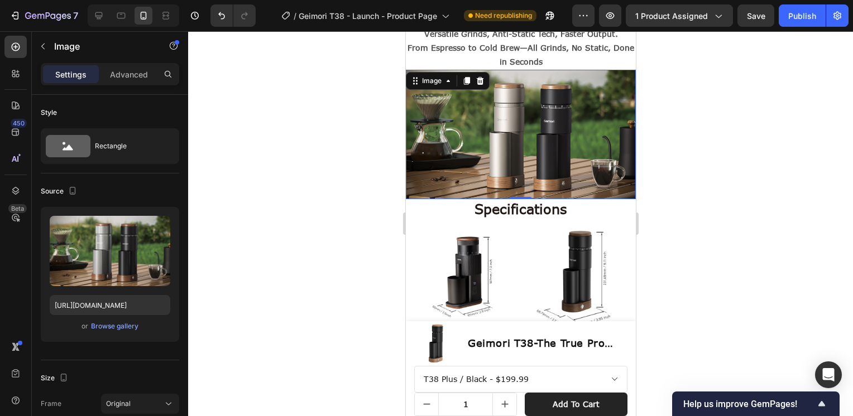
click at [712, 136] on div at bounding box center [520, 223] width 665 height 385
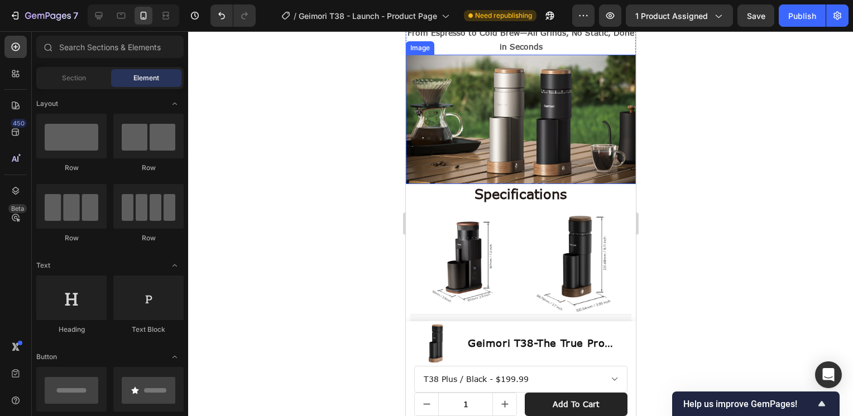
scroll to position [5239, 0]
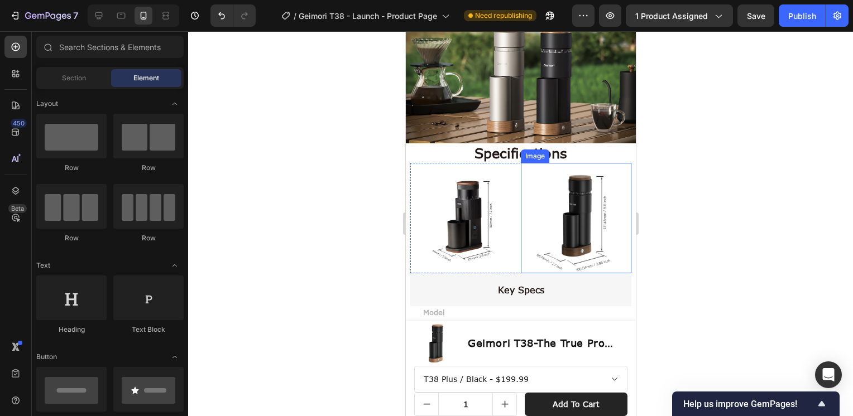
click at [570, 217] on img at bounding box center [575, 218] width 111 height 111
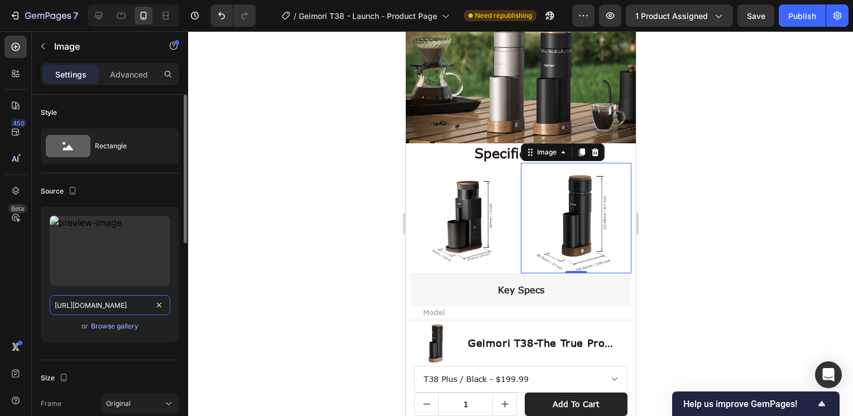
click at [101, 306] on input "https://cdn.shopify.com/s/files/1/0569/8247/0796/files/Geimori-T38-Plus-Size.jp…" at bounding box center [110, 305] width 121 height 20
click at [98, 306] on input "https://cdn.shopify.com/s/files/1/0569/8247/0796/files/Geimori-T38-Plus-Size.jp…" at bounding box center [110, 305] width 121 height 20
drag, startPoint x: 112, startPoint y: 305, endPoint x: 105, endPoint y: 304, distance: 6.9
click at [105, 304] on input "https://cdn.shopify.com/s/files/1/0569/8247/0796/files/Geimori-T38-Plus-Size.jp…" at bounding box center [110, 305] width 121 height 20
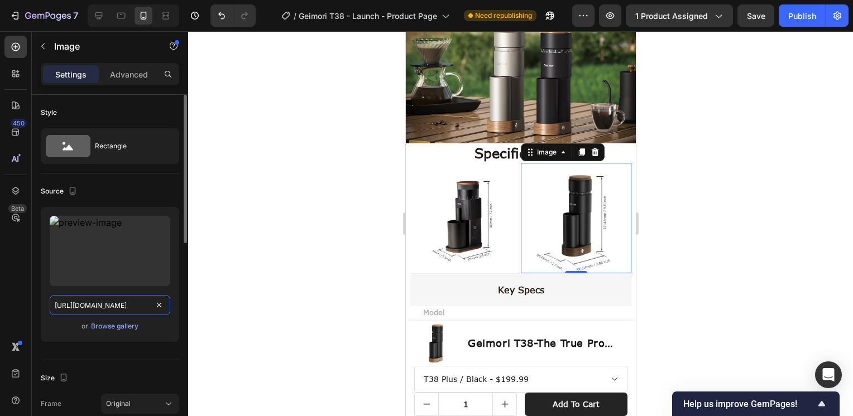
click at [113, 305] on input "https://cdn.shopify.com/s/files/1/0569/8247/0796/files/Geimori-T38-Plus-Size.jp…" at bounding box center [110, 305] width 121 height 20
click at [136, 305] on input "https://cdn.shopify.com/s/files/1/0569/8247/0796/files/Geimori-T38-Plus-Size.jp…" at bounding box center [110, 305] width 121 height 20
click at [57, 305] on input "https://cdn.shopify.com/s/files/1/0569/8247/0796/files/Geimori-T38-Plus-Size.jp…" at bounding box center [110, 305] width 121 height 20
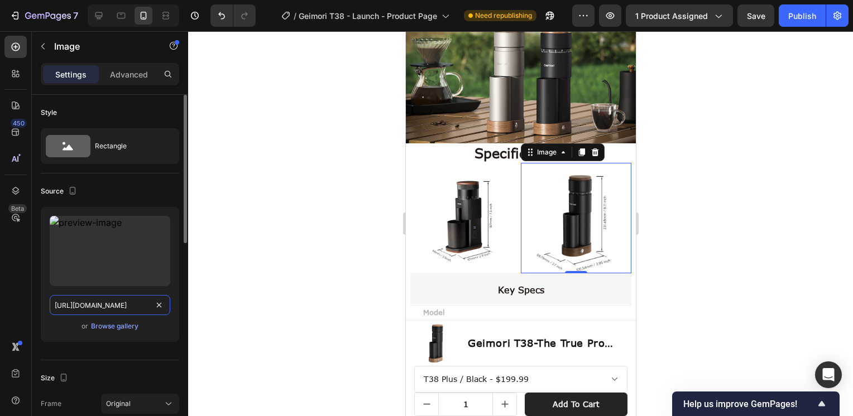
paste input "_T38_Plus_Coffee_Grinder-Size.jpg?v=1758871532"
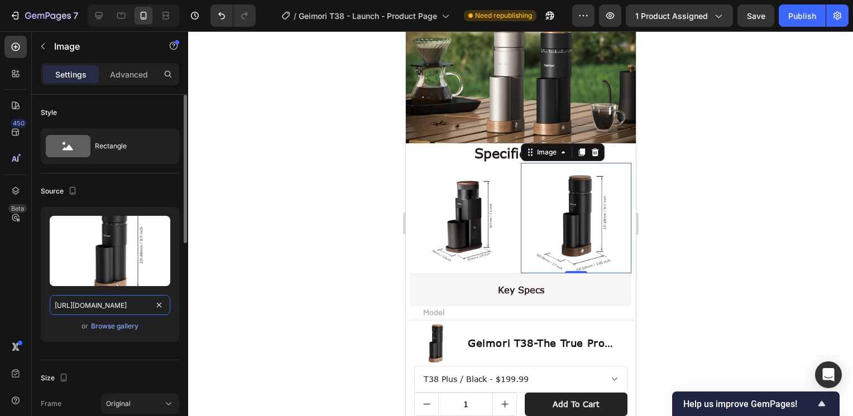
scroll to position [0, 267]
type input "https://cdn.shopify.com/s/files/1/0569/8247/0796/files/Geimori_T38_Plus_Coffee_…"
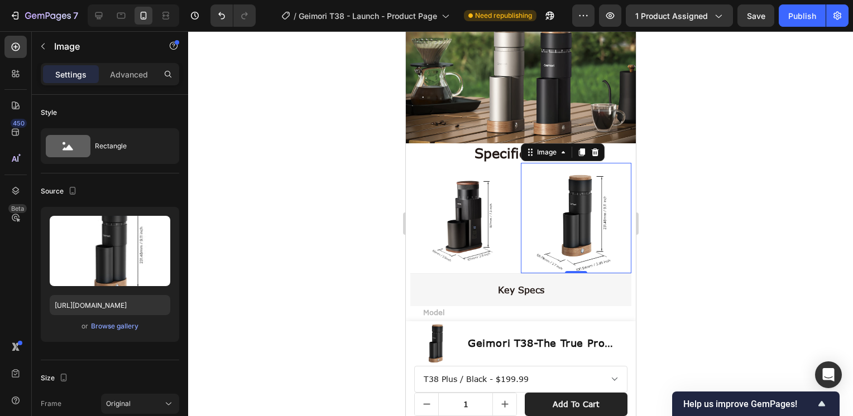
scroll to position [0, 0]
click at [741, 174] on div at bounding box center [520, 223] width 665 height 385
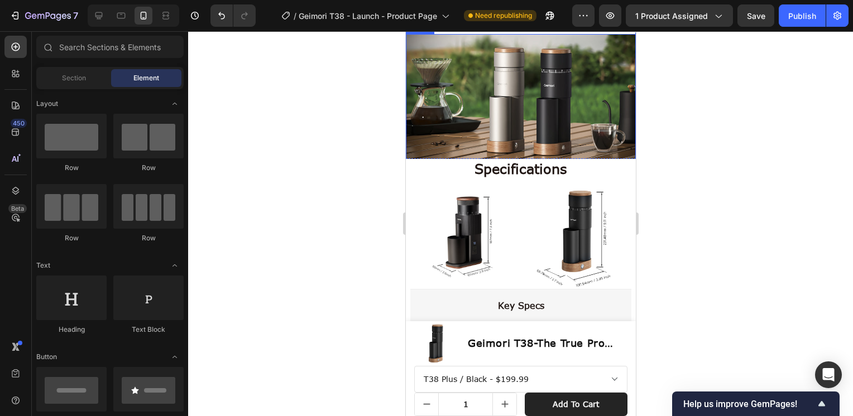
scroll to position [5108, 0]
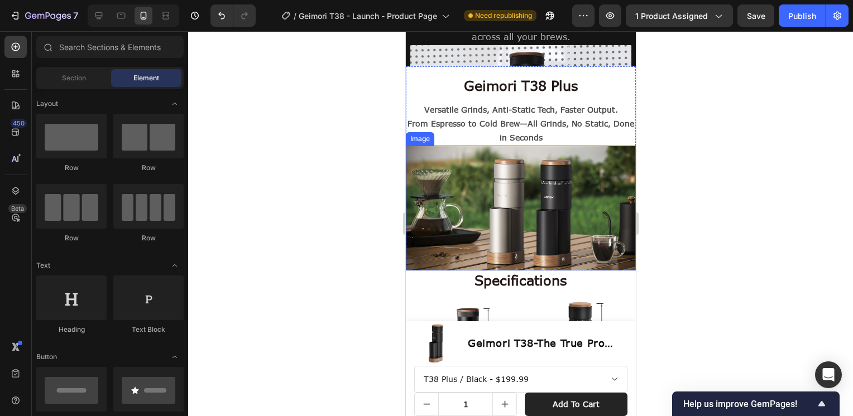
click at [518, 168] on img at bounding box center [520, 210] width 230 height 129
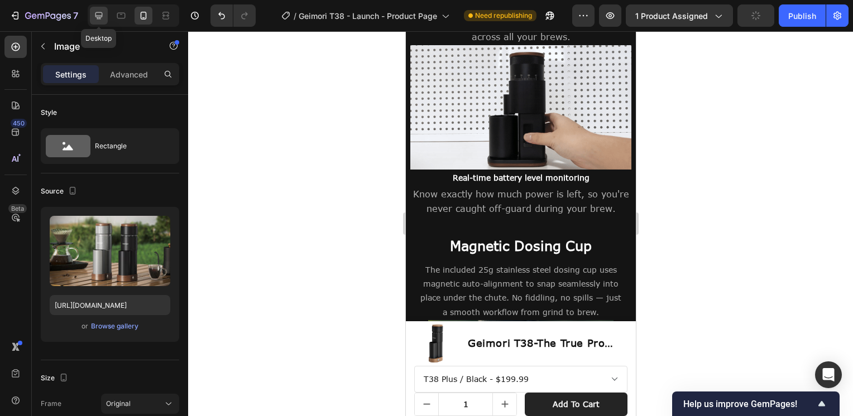
click at [97, 15] on icon at bounding box center [98, 15] width 11 height 11
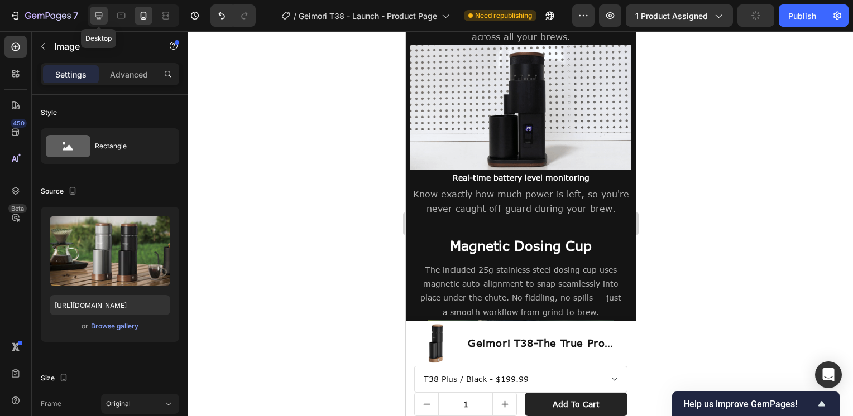
type input "https://cdn.shopify.com/s/files/1/0569/8247/0796/files/Geimori_T38_Plus_Banner-…"
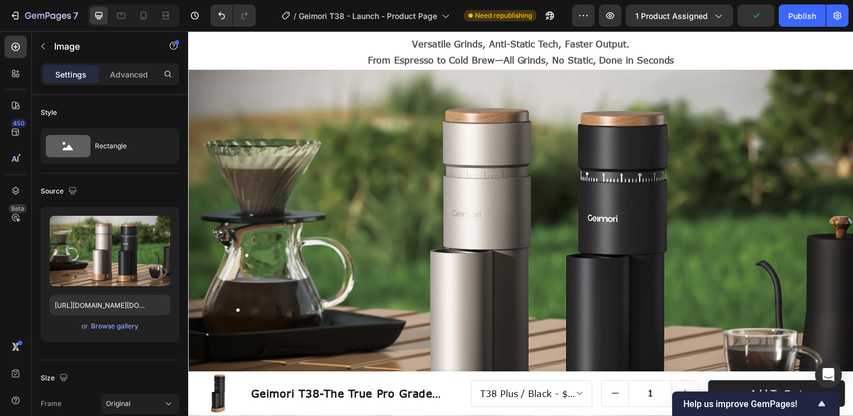
scroll to position [5346, 0]
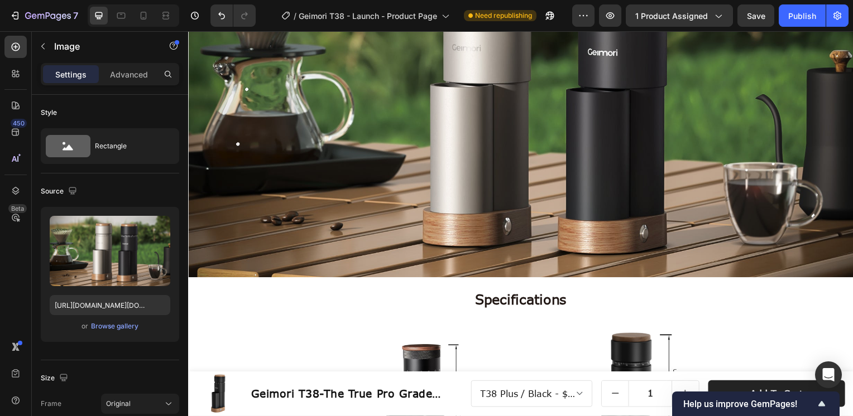
click at [514, 132] on img at bounding box center [523, 91] width 670 height 377
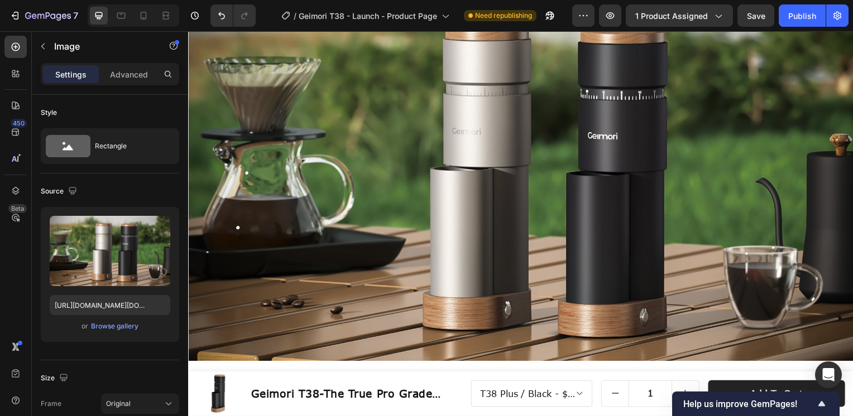
scroll to position [5122, 0]
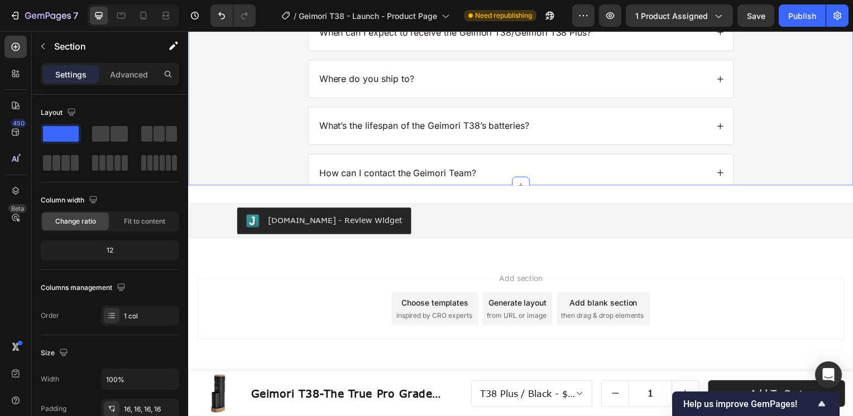
click at [266, 143] on div "FAQs Heading When can I expect to receive the Geimori T38/Geimori T38 Plus? Whe…" at bounding box center [523, 93] width 652 height 218
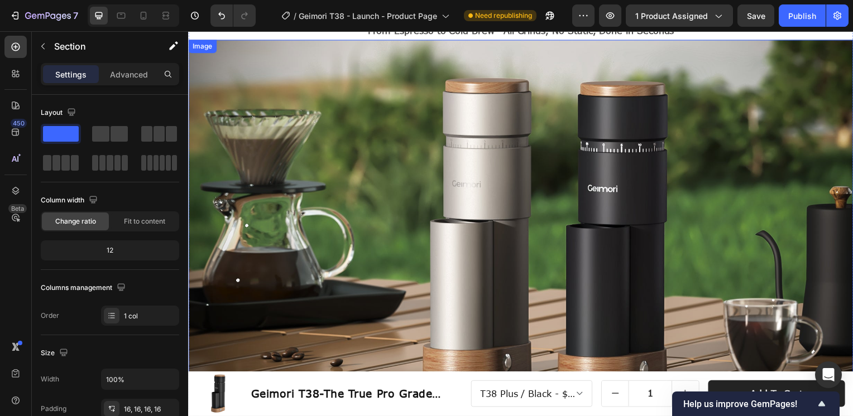
scroll to position [3687, 0]
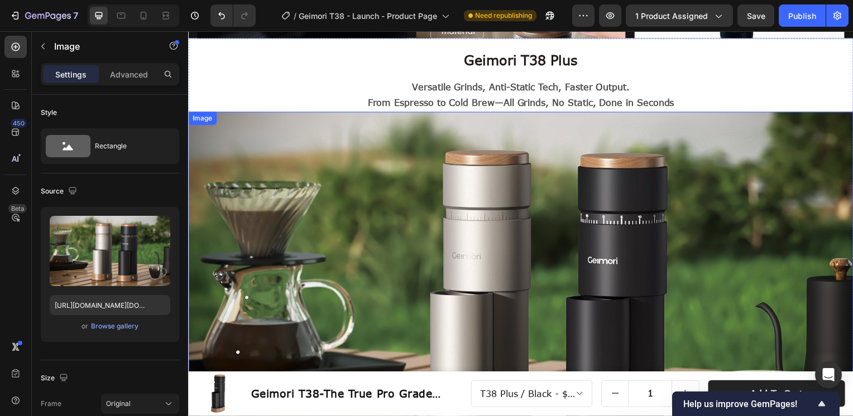
click at [333, 124] on img at bounding box center [523, 301] width 670 height 377
click at [249, 104] on icon at bounding box center [249, 102] width 6 height 8
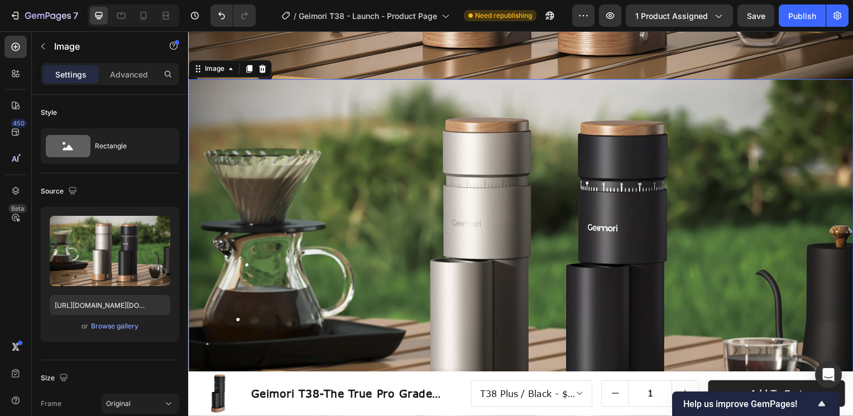
scroll to position [4101, 0]
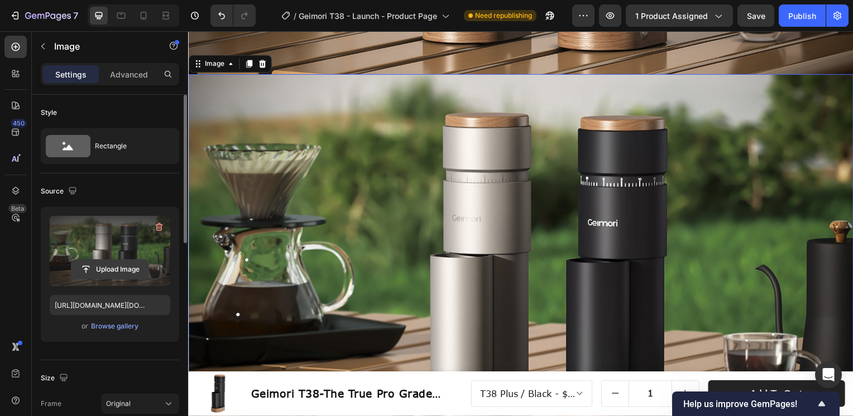
click at [131, 266] on input "file" at bounding box center [109, 269] width 77 height 19
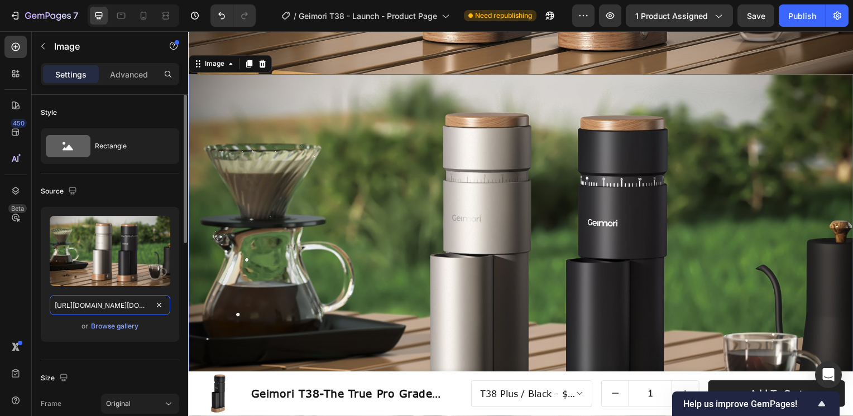
click at [107, 304] on input "https://cdn.shopify.com/s/files/1/0569/8247/0796/files/Geimori_T38_Plus_Banner-…" at bounding box center [110, 305] width 121 height 20
paste input "Coffee_Grinder-Features-1464x600px.jpg?v=1758871619"
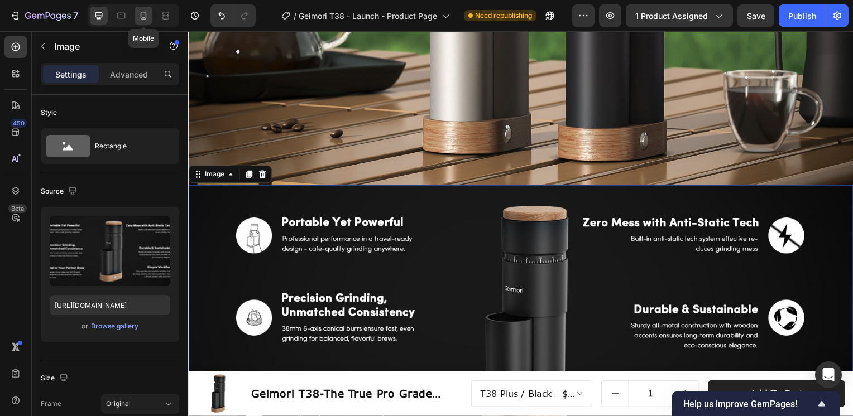
scroll to position [0, 0]
click at [140, 17] on icon at bounding box center [143, 15] width 11 height 11
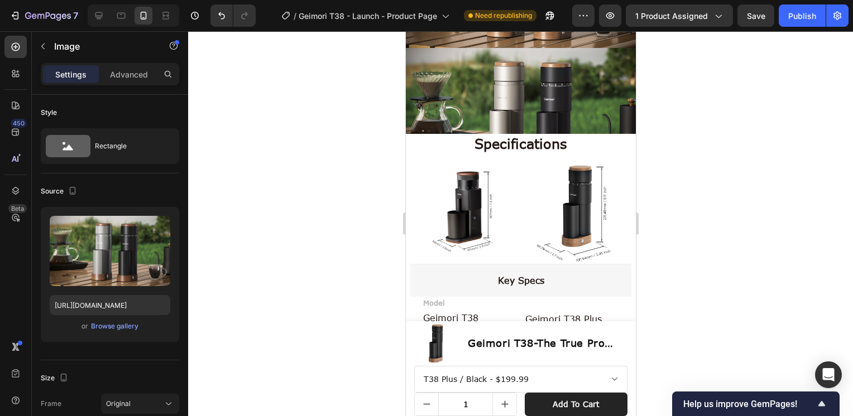
scroll to position [3859, 0]
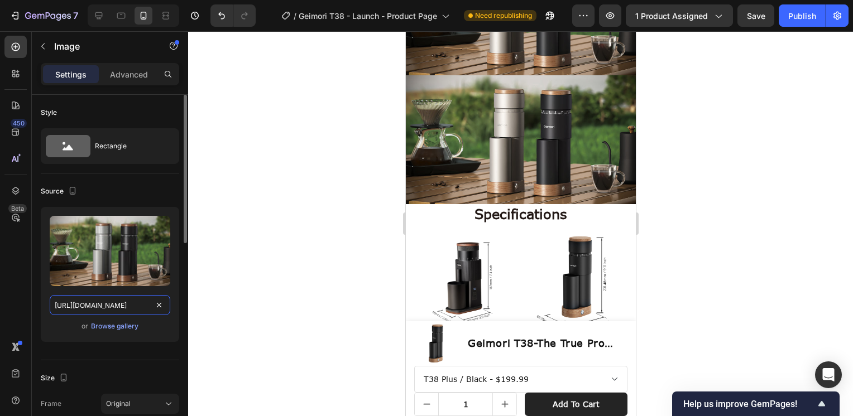
click at [103, 305] on input "https://cdn.shopify.com/s/files/1/0569/8247/0796/files/Geimori_T38_Plus_Banner-…" at bounding box center [110, 305] width 121 height 20
paste input "Coffee_Grinder-Features-600x450px.jpg?v=1758871619"
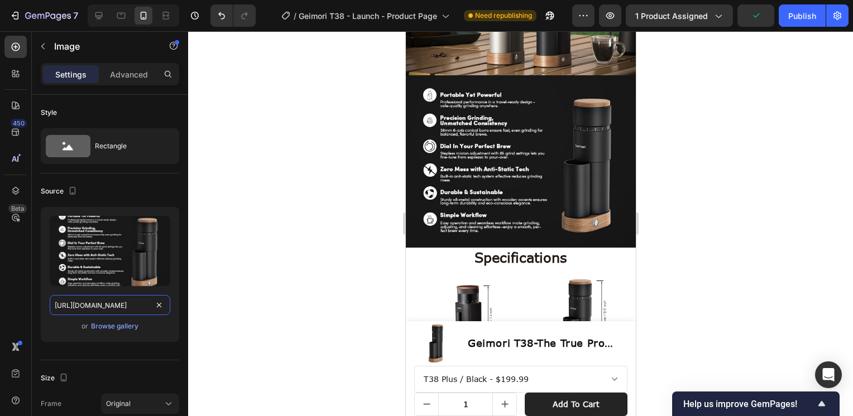
type input "https://cdn.shopify.com/s/files/1/0569/8247/0796/files/Geimori_T38_Plus_Coffee_…"
click at [688, 140] on div at bounding box center [520, 223] width 665 height 385
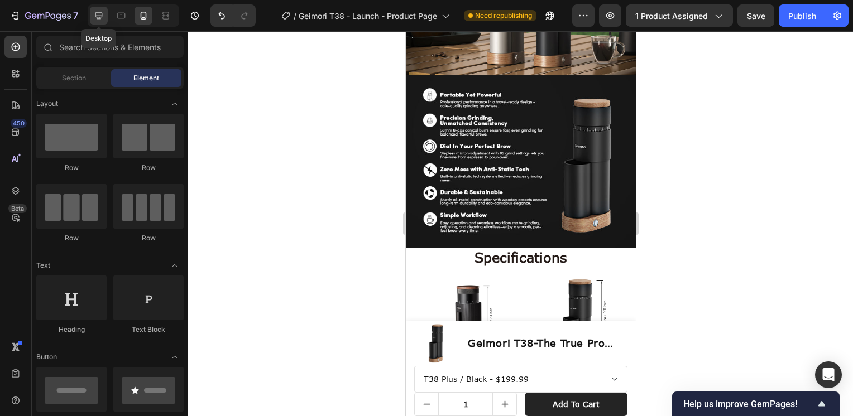
click at [102, 11] on icon at bounding box center [98, 15] width 11 height 11
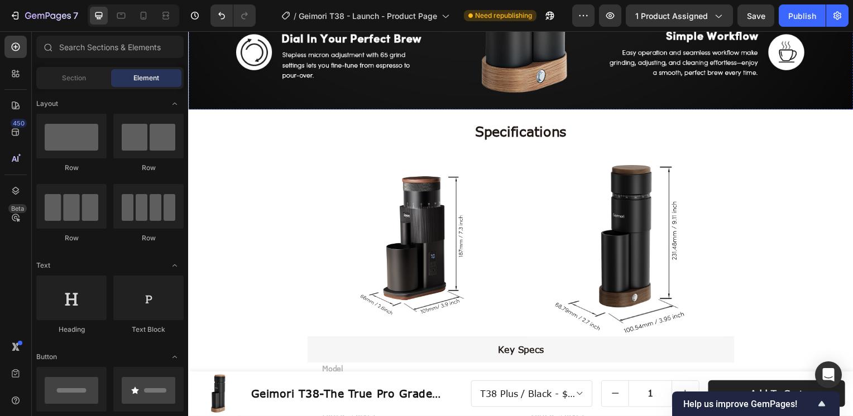
scroll to position [4347, 0]
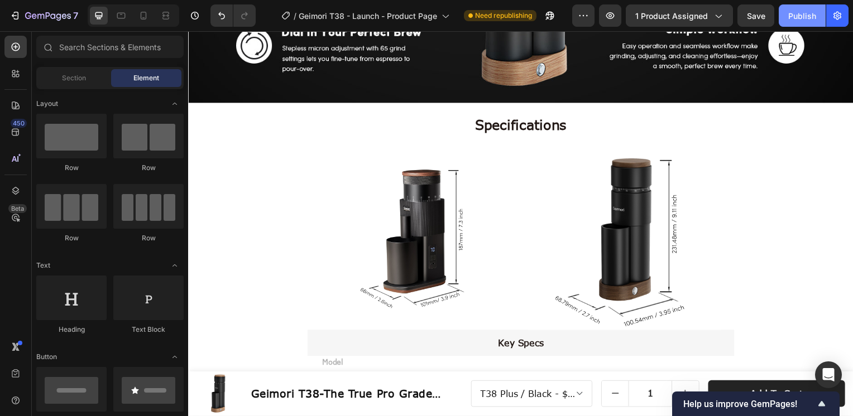
click at [812, 17] on div "Publish" at bounding box center [802, 16] width 28 height 12
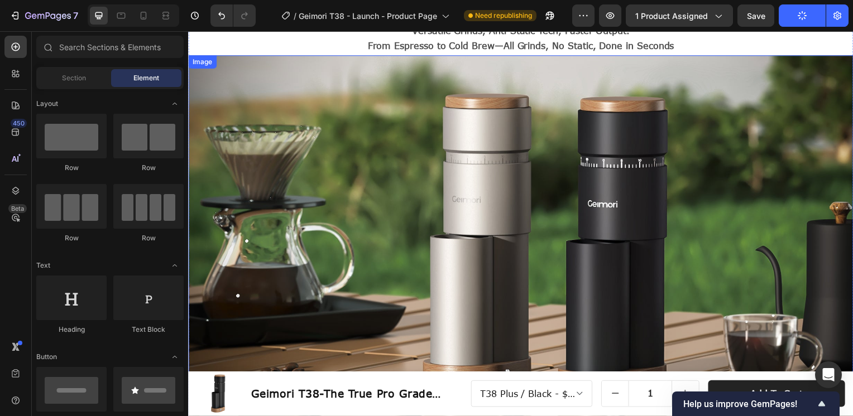
scroll to position [3655, 0]
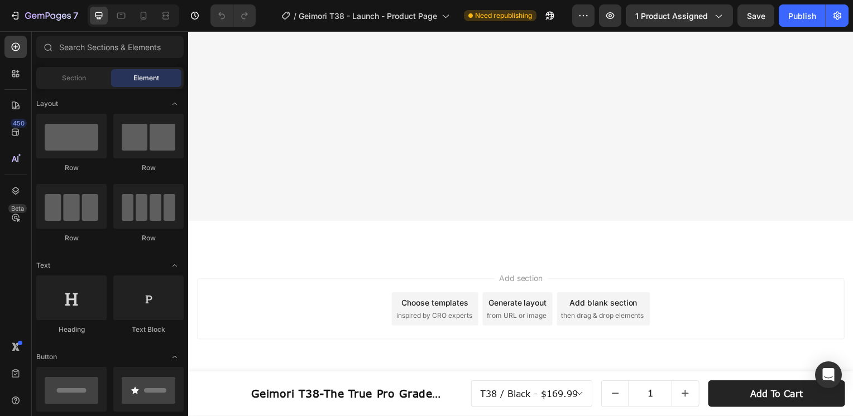
scroll to position [5302, 0]
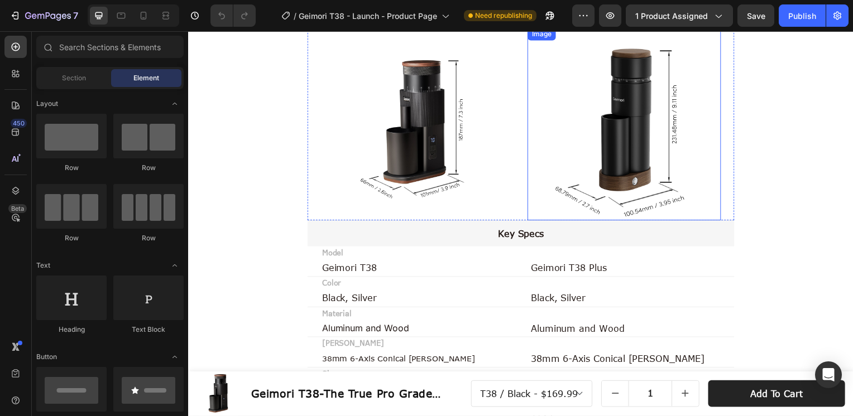
click at [632, 141] on img at bounding box center [627, 124] width 195 height 195
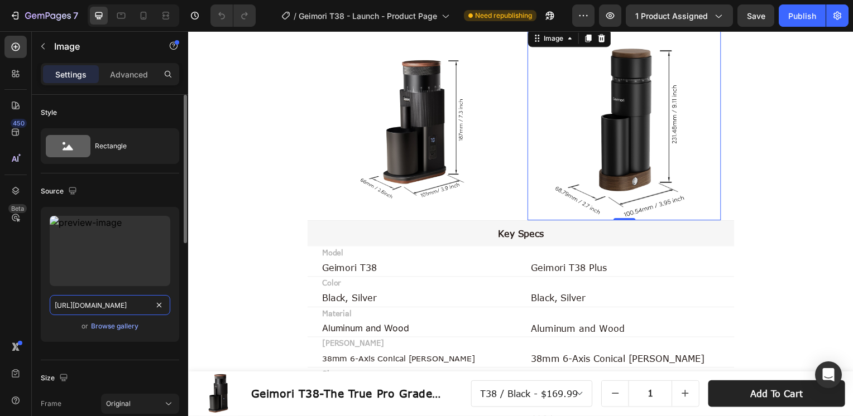
click at [102, 304] on input "[URL][DOMAIN_NAME]" at bounding box center [110, 305] width 121 height 20
paste input "_T38_Plus_Coffee_Grinder-Size.jpg?v=1758871532"
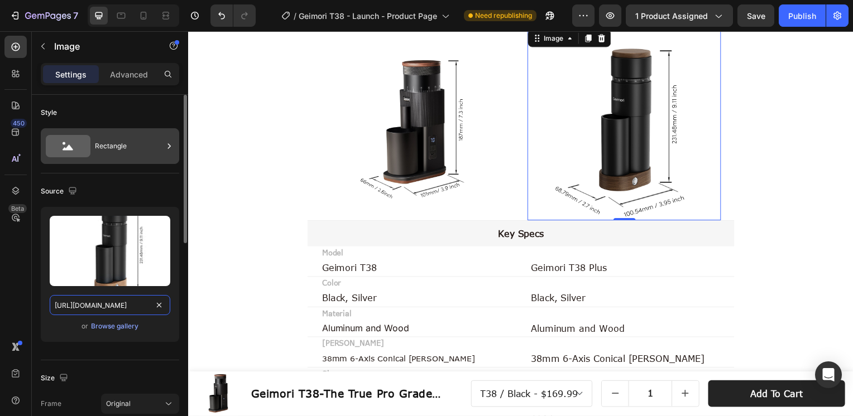
scroll to position [0, 267]
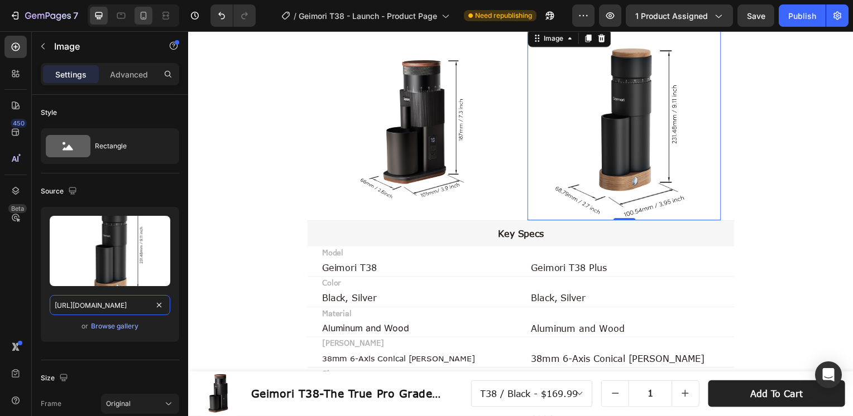
type input "https://cdn.shopify.com/s/files/1/0569/8247/0796/files/Geimori_T38_Plus_Coffee_…"
click at [141, 15] on icon at bounding box center [144, 16] width 6 height 8
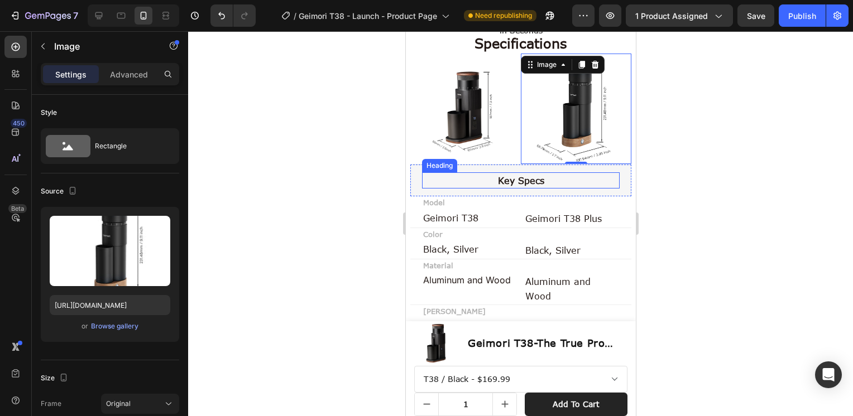
scroll to position [5244, 0]
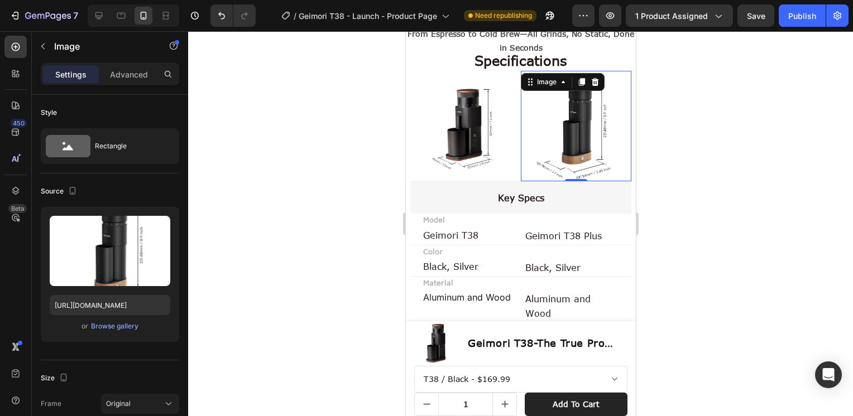
click at [676, 141] on div at bounding box center [520, 223] width 665 height 385
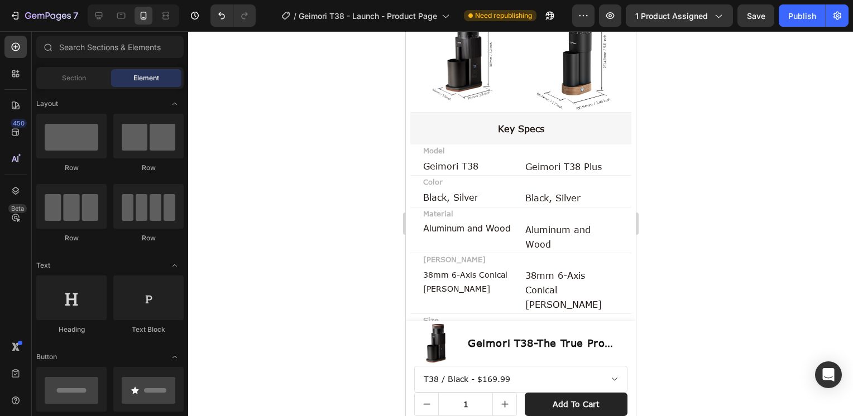
scroll to position [5468, 0]
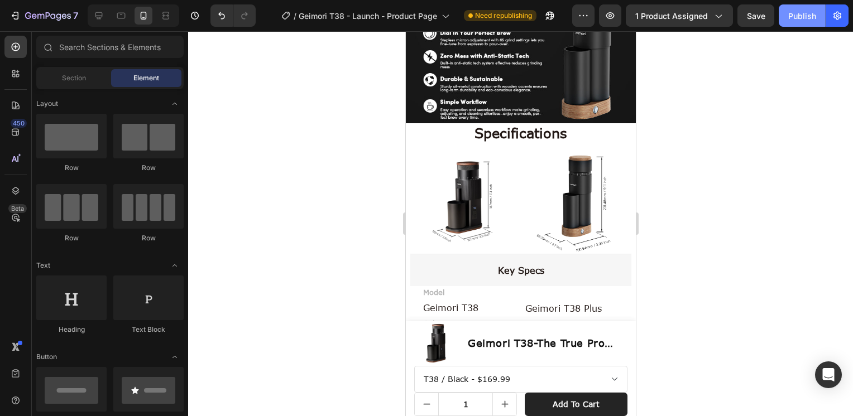
click at [797, 23] on button "Publish" at bounding box center [802, 15] width 47 height 22
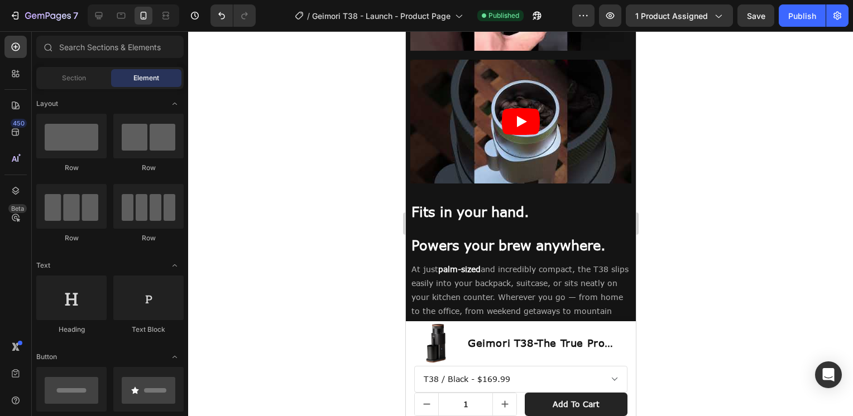
scroll to position [1737, 0]
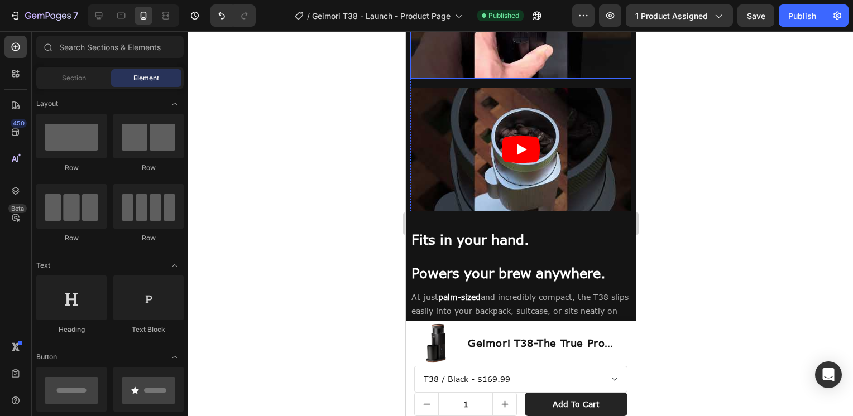
click at [546, 79] on article at bounding box center [520, 16] width 221 height 124
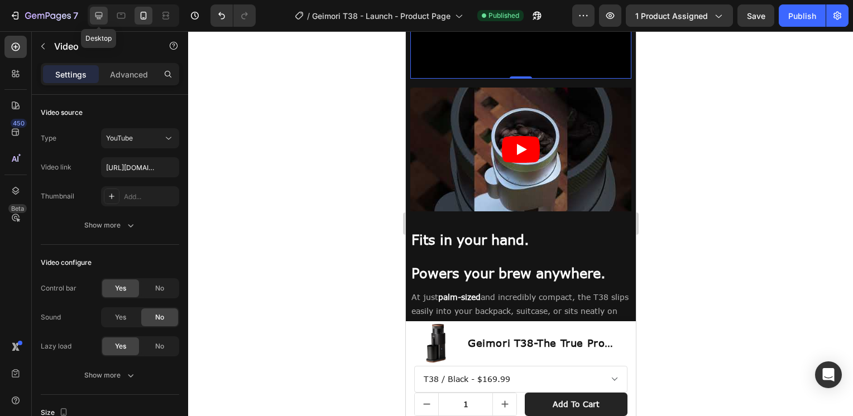
click at [98, 13] on icon at bounding box center [98, 15] width 11 height 11
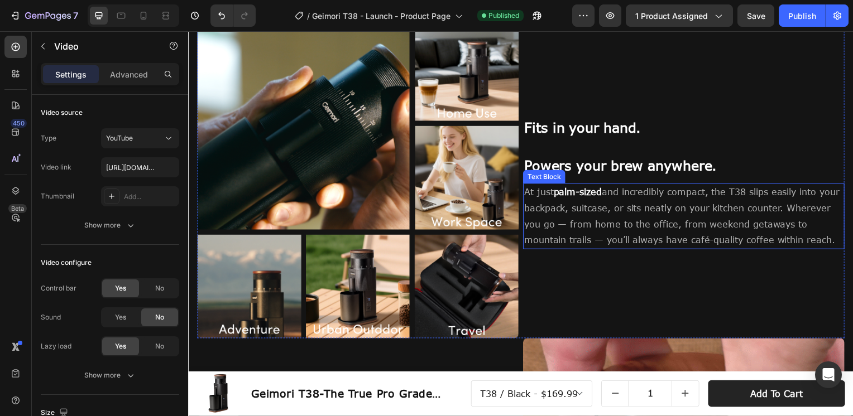
scroll to position [1473, 0]
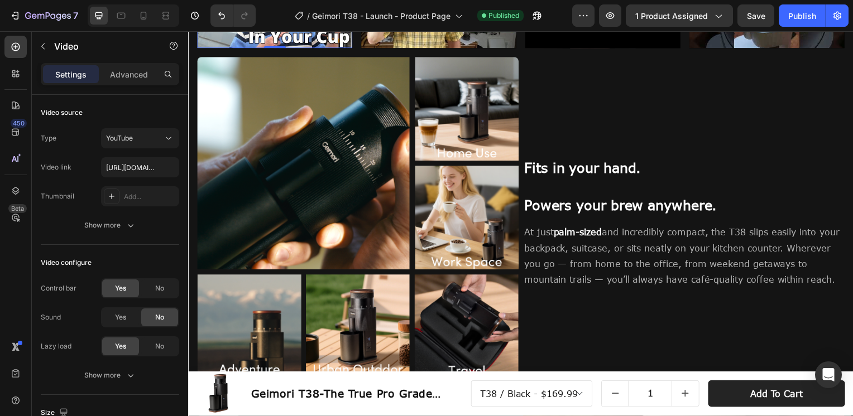
click at [350, 49] on article at bounding box center [275, 4] width 156 height 88
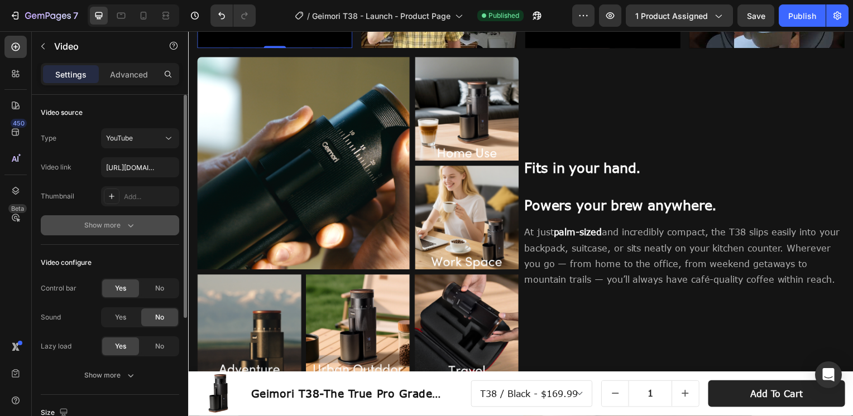
click at [69, 216] on button "Show more" at bounding box center [110, 225] width 138 height 20
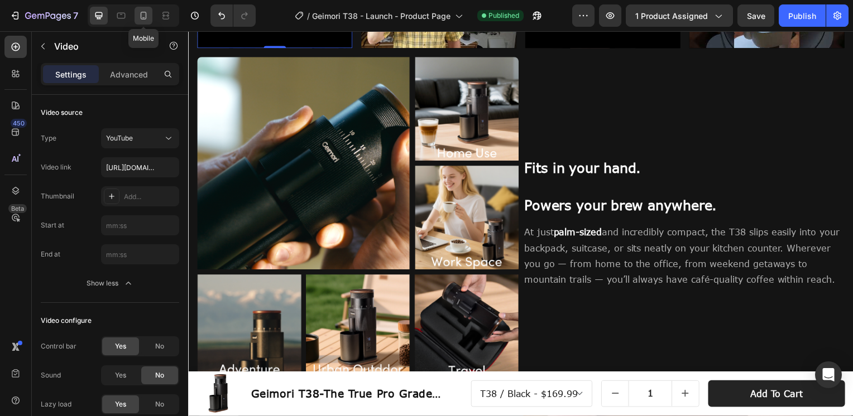
click at [147, 20] on icon at bounding box center [143, 15] width 11 height 11
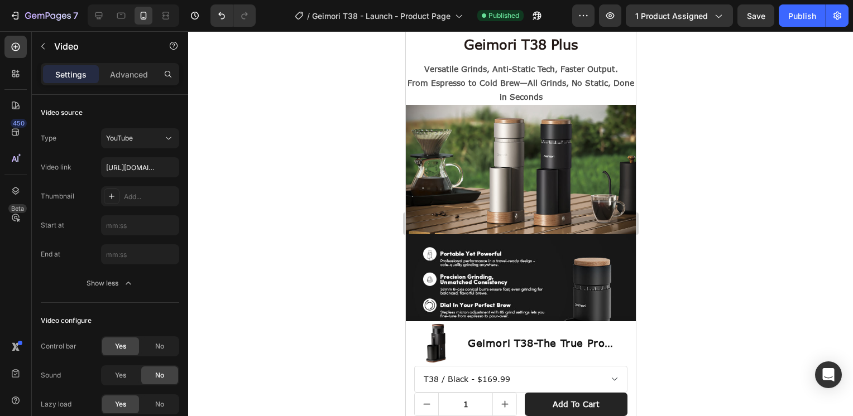
scroll to position [5870, 0]
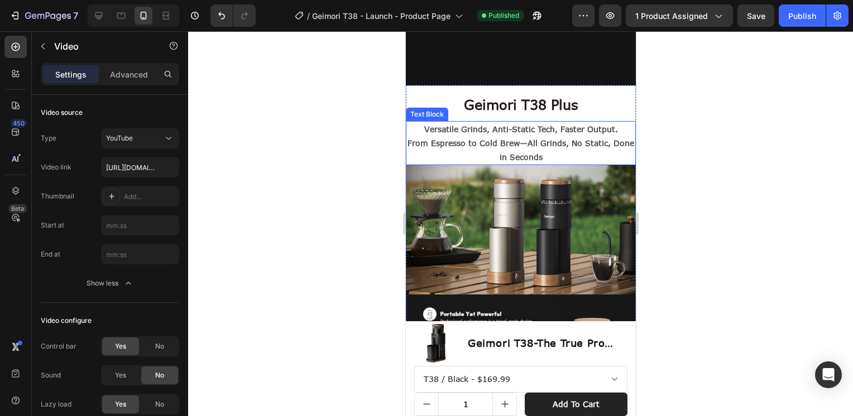
click at [551, 140] on strong "From Espresso to Cold Brew—All Grinds, No Static, Done in Seconds" at bounding box center [520, 149] width 227 height 23
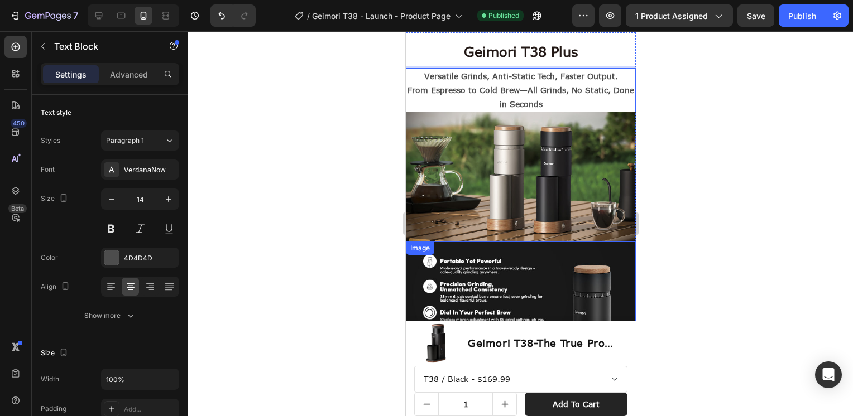
scroll to position [5814, 0]
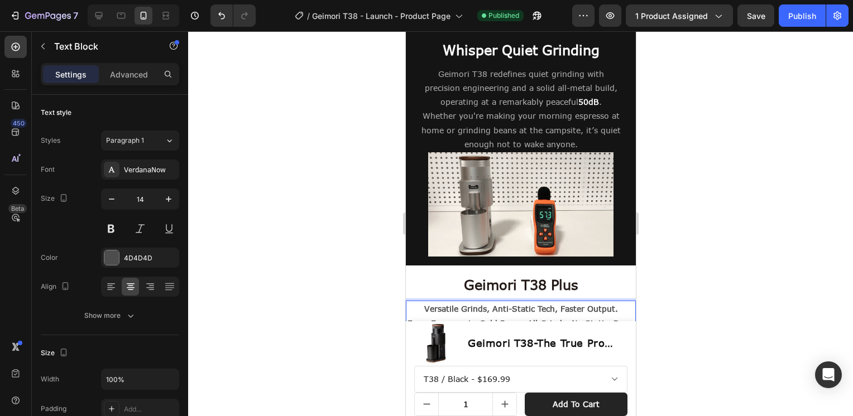
click at [469, 319] on strong "From Espresso to Cold Brew—All Grinds, No Static, Done in Seconds" at bounding box center [520, 330] width 227 height 23
click at [441, 319] on strong "From Espresso to Cold Brew—All Grinds, No Static, Done in Seconds" at bounding box center [520, 330] width 227 height 23
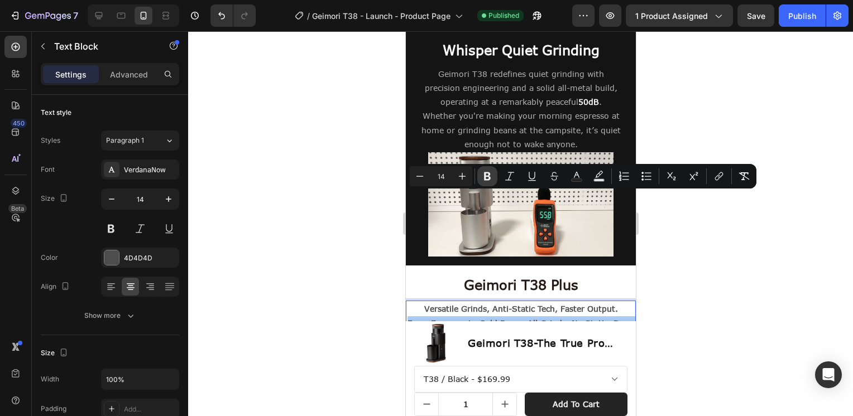
click at [486, 175] on icon "Editor contextual toolbar" at bounding box center [487, 176] width 11 height 11
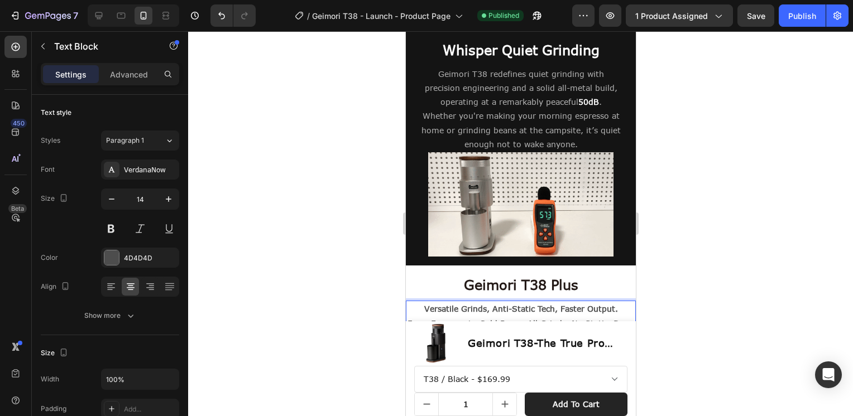
click at [527, 304] on strong "Versatile Grinds, Anti-Static Tech, Faster Output." at bounding box center [521, 308] width 194 height 9
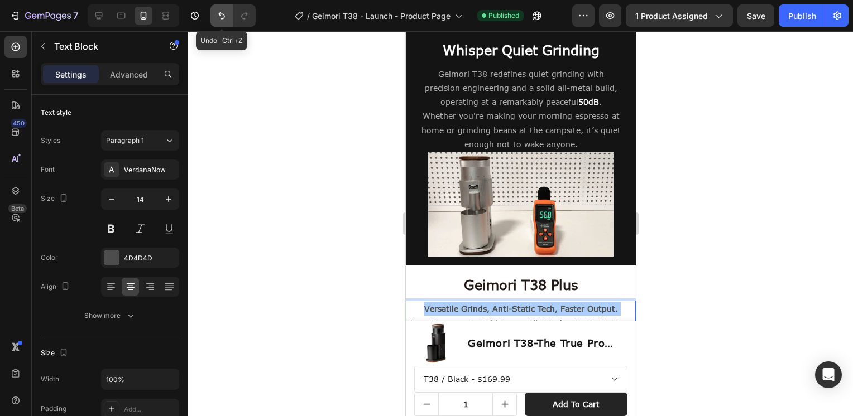
click at [227, 19] on icon "Undo/Redo" at bounding box center [221, 15] width 11 height 11
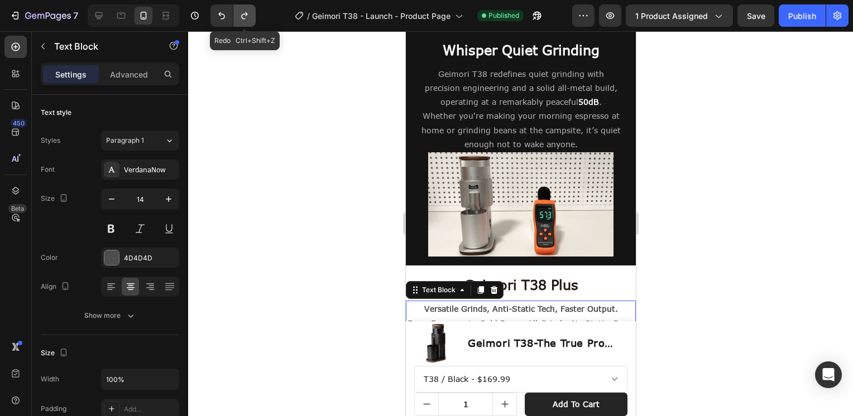
click at [245, 16] on icon "Undo/Redo" at bounding box center [244, 15] width 6 height 7
click at [225, 16] on icon "Undo/Redo" at bounding box center [221, 15] width 11 height 11
click at [242, 19] on icon "Undo/Redo" at bounding box center [244, 15] width 11 height 11
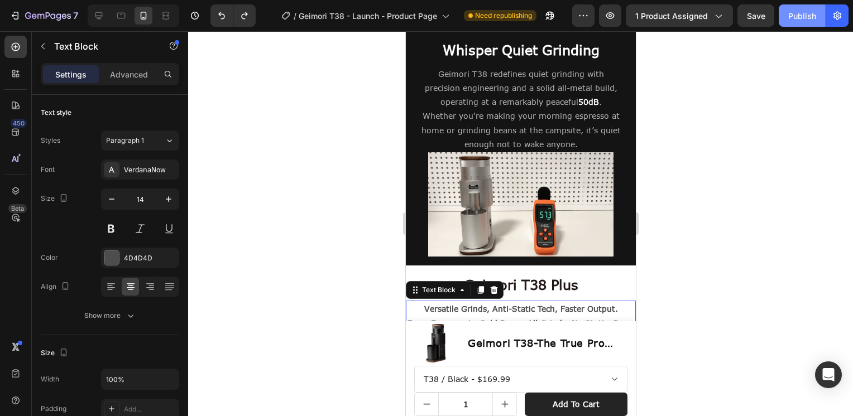
click at [794, 10] on div "Publish" at bounding box center [802, 16] width 28 height 12
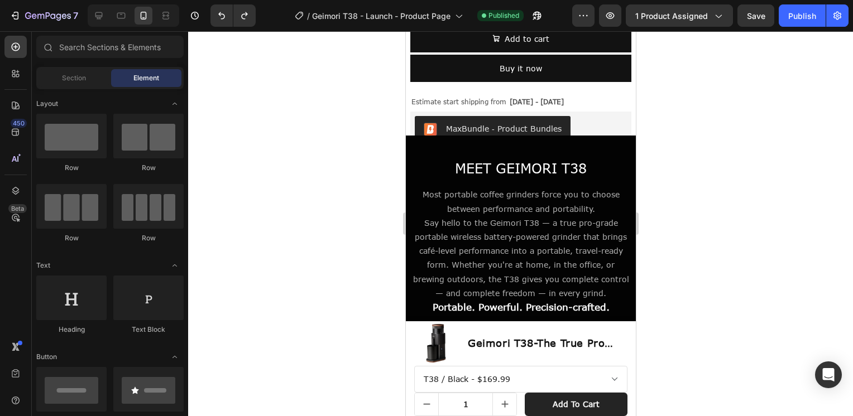
scroll to position [726, 0]
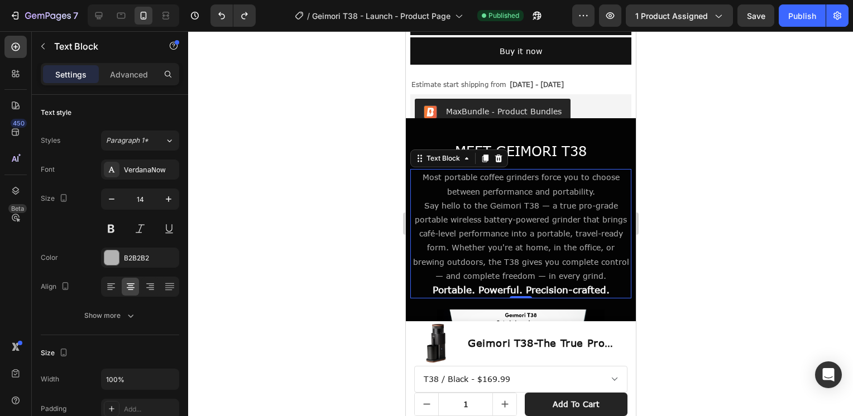
click at [565, 191] on p "Most portable coffee grinders force you to choose between performance and porta…" at bounding box center [520, 184] width 219 height 28
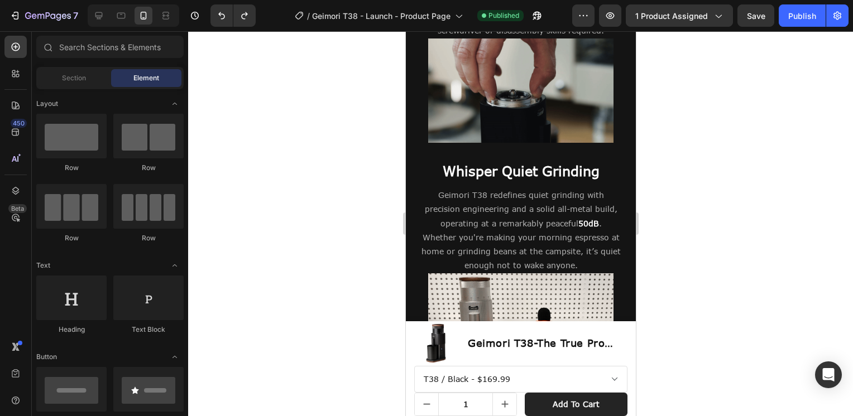
scroll to position [5740, 0]
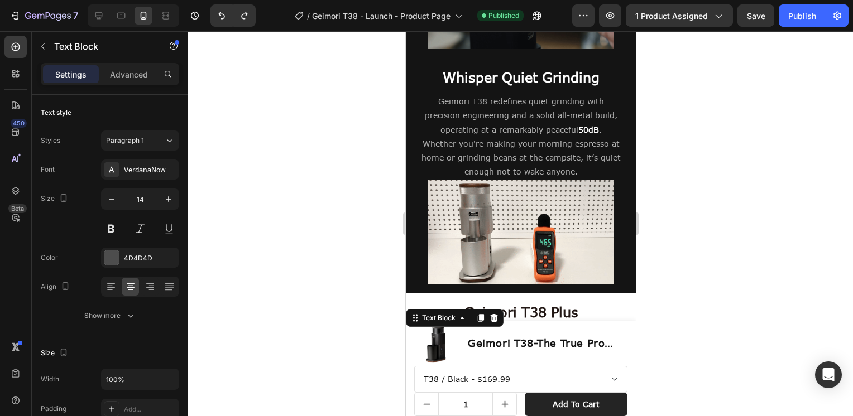
click at [474, 332] on strong "Versatile Grinds, Anti-Static Tech, Faster Output." at bounding box center [521, 336] width 194 height 9
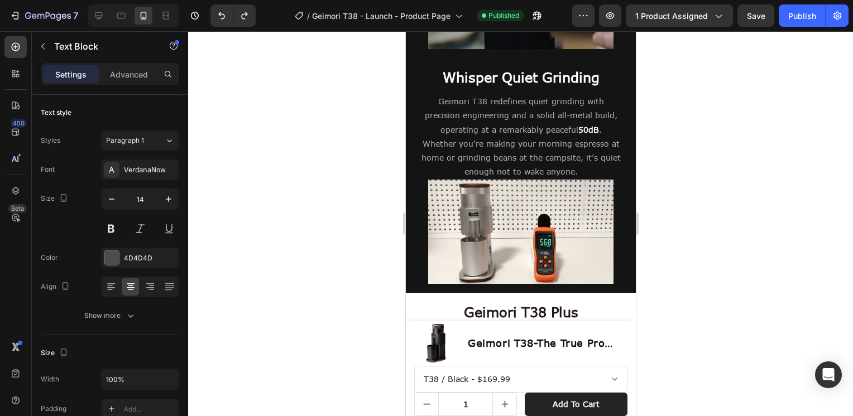
click at [474, 332] on strong "Versatile Grinds, Anti-Static Tech, Faster Output." at bounding box center [521, 336] width 194 height 9
click at [560, 344] on p "From Espresso to Cold Brew—All Grinds, No Static, Done in Seconds" at bounding box center [520, 358] width 228 height 28
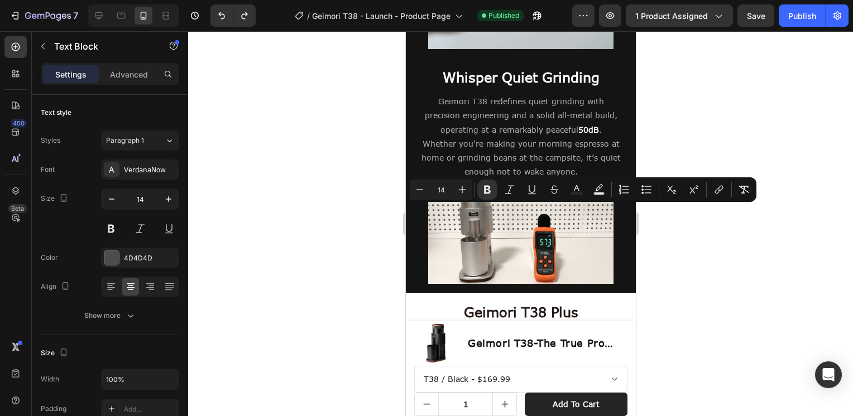
drag, startPoint x: 562, startPoint y: 241, endPoint x: 411, endPoint y: 210, distance: 153.8
click at [411, 329] on div "Versatile Grinds, Anti-Static Tech, Faster Output. From Espresso to Cold Brew—A…" at bounding box center [520, 351] width 230 height 45
click at [483, 193] on icon "Editor contextual toolbar" at bounding box center [487, 189] width 11 height 11
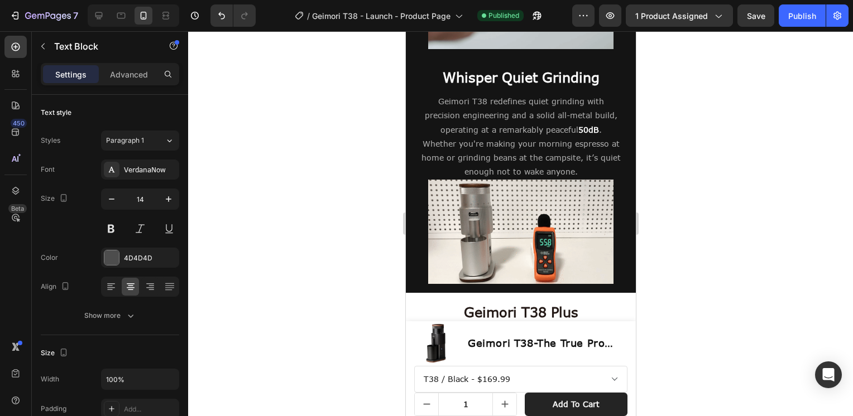
click at [685, 240] on div at bounding box center [520, 223] width 665 height 385
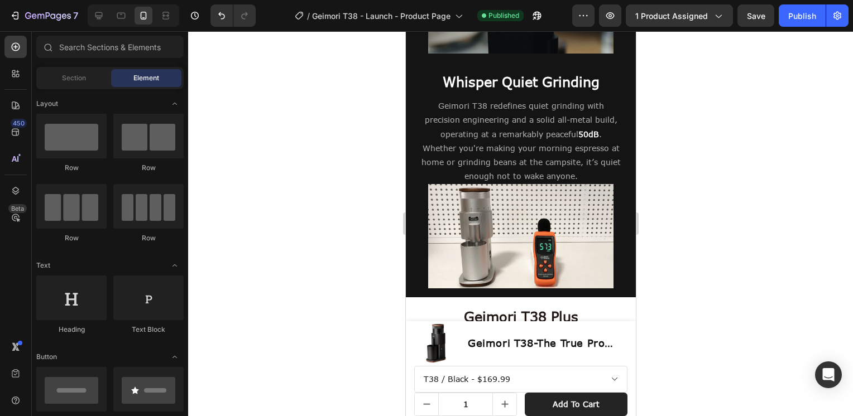
scroll to position [5529, 0]
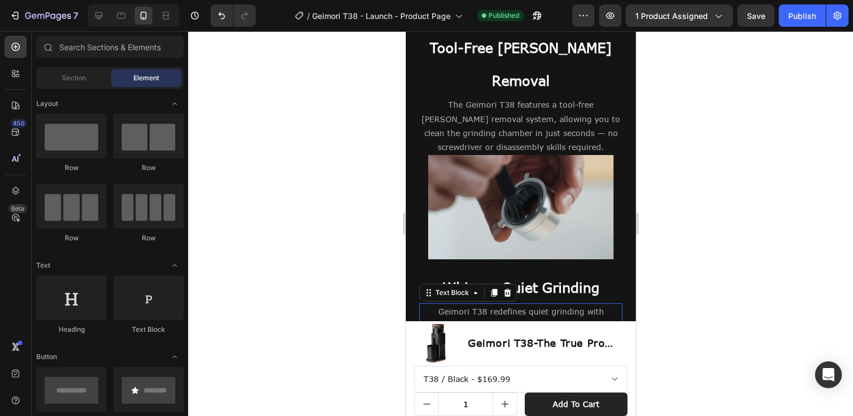
click at [505, 305] on p "Geimori T38 redefines quiet grinding with precision engineering and a solid all…" at bounding box center [520, 347] width 201 height 84
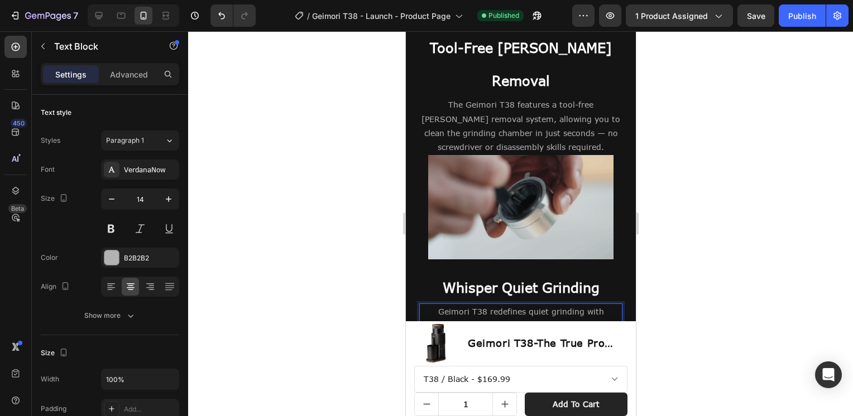
click at [505, 305] on p "Geimori T38 redefines quiet grinding with precision engineering and a solid all…" at bounding box center [520, 347] width 201 height 84
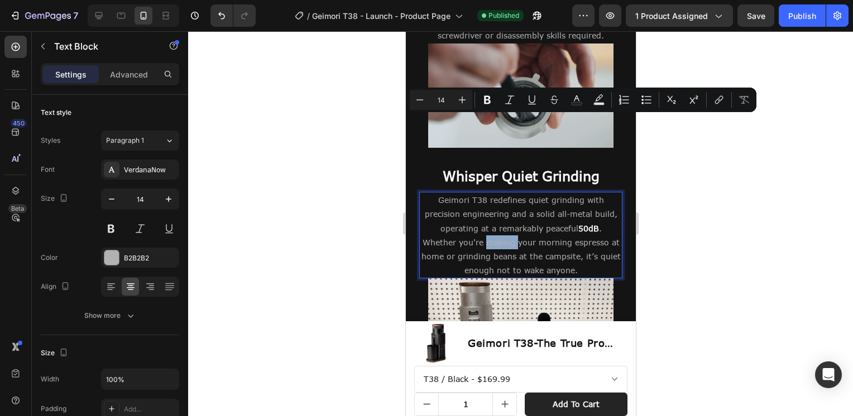
scroll to position [5808, 0]
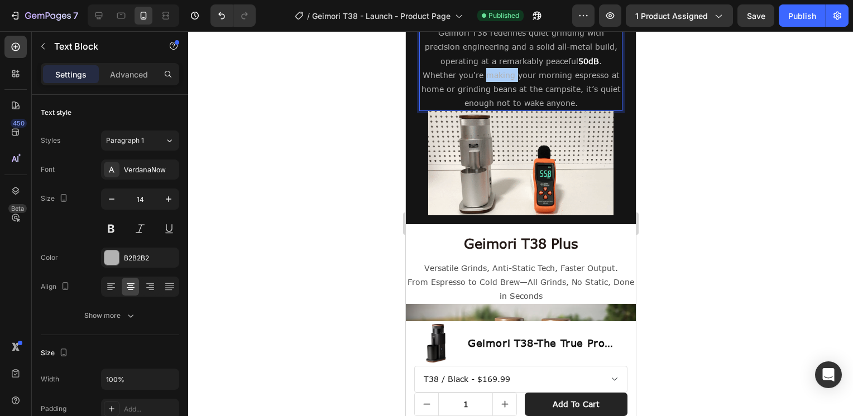
click at [678, 157] on div at bounding box center [520, 223] width 665 height 385
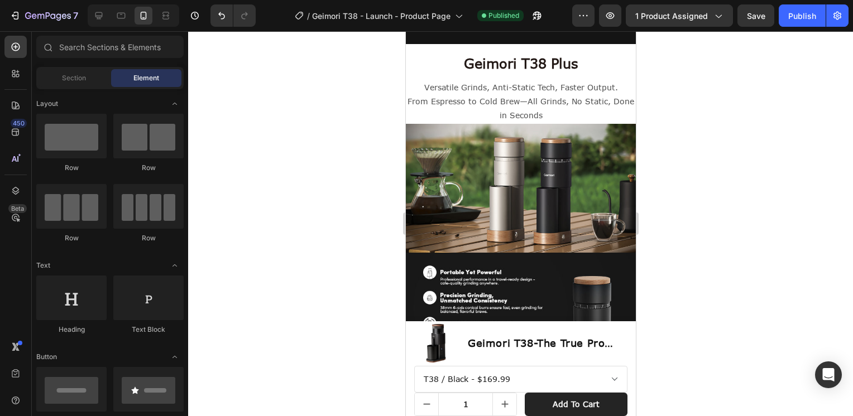
scroll to position [5920, 0]
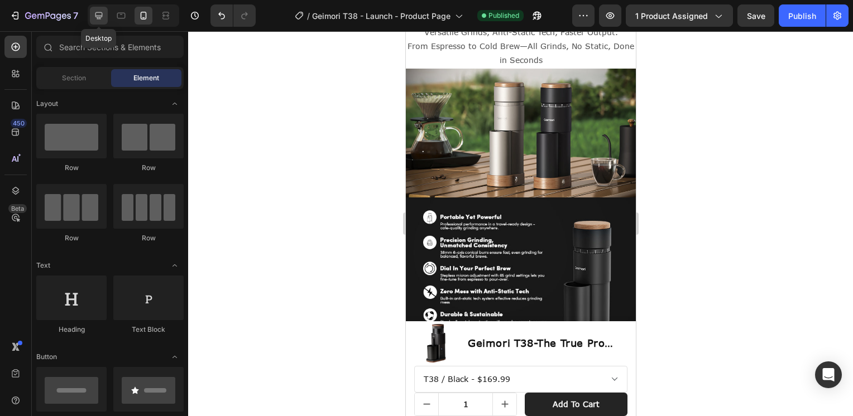
click at [103, 16] on icon at bounding box center [98, 15] width 11 height 11
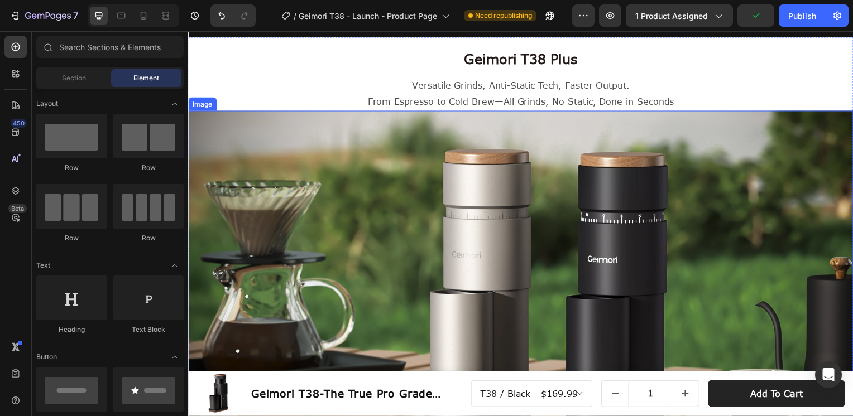
scroll to position [5808, 0]
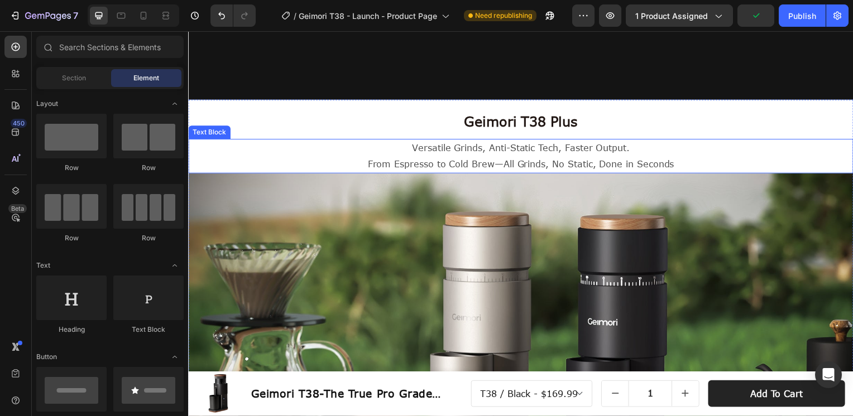
click at [505, 162] on p "From Espresso to Cold Brew—All Grinds, No Static, Done in Seconds" at bounding box center [522, 165] width 667 height 16
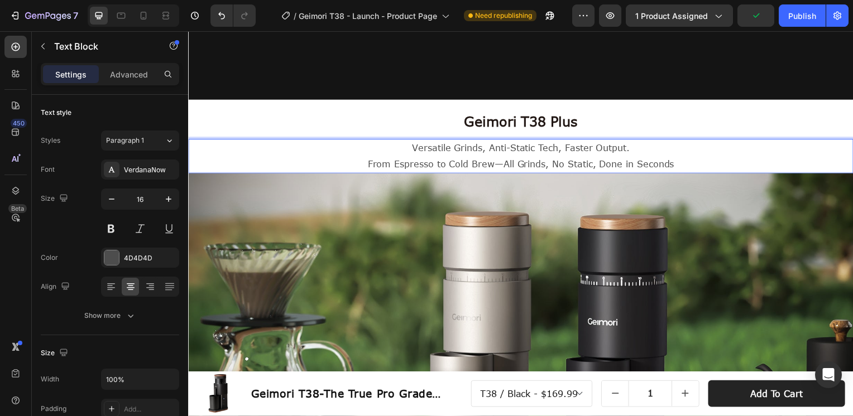
click at [505, 162] on p "From Espresso to Cold Brew—All Grinds, No Static, Done in Seconds" at bounding box center [522, 165] width 667 height 16
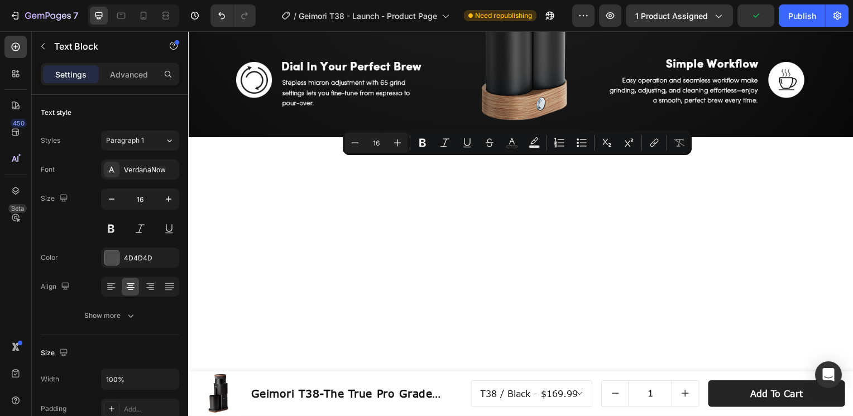
scroll to position [4484, 0]
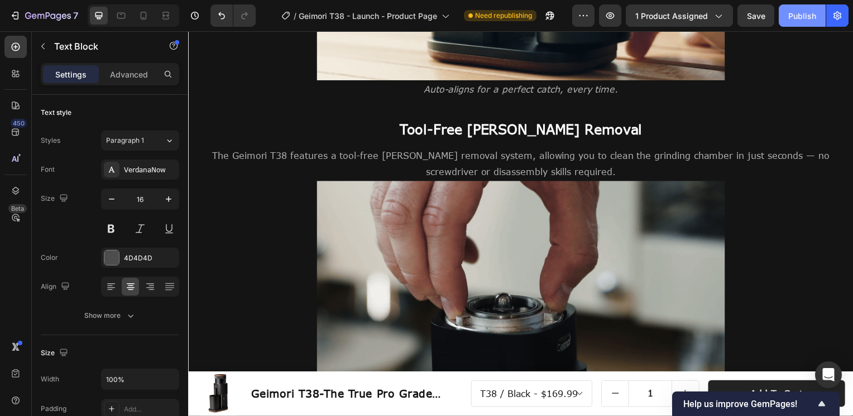
click at [794, 13] on div "Publish" at bounding box center [802, 16] width 28 height 12
